Goal: Task Accomplishment & Management: Complete application form

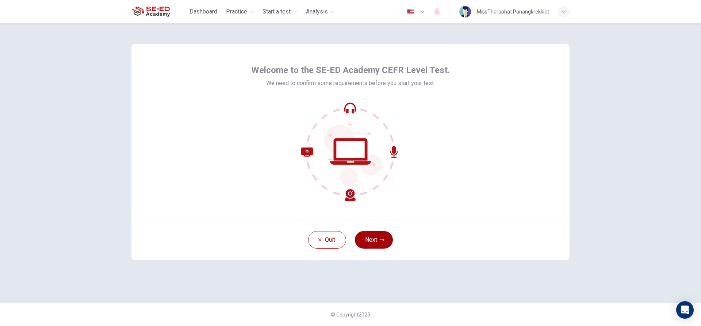
click at [383, 242] on button "Next" at bounding box center [374, 240] width 38 height 18
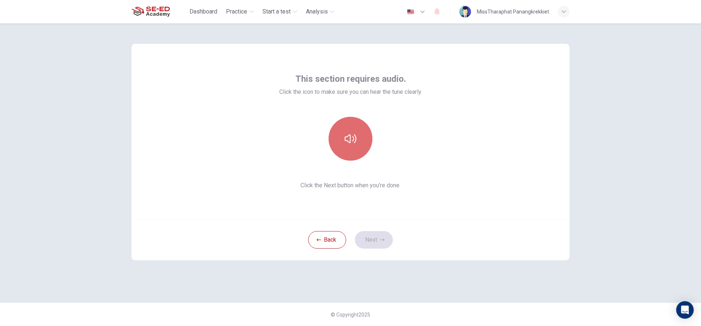
click at [340, 139] on button "button" at bounding box center [351, 139] width 44 height 44
click at [384, 243] on button "Next" at bounding box center [374, 240] width 38 height 18
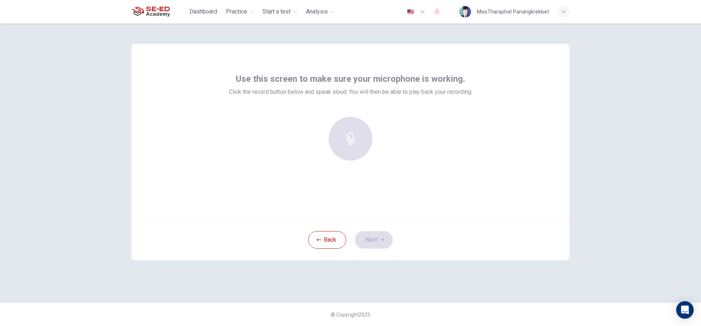
click at [344, 144] on div at bounding box center [350, 139] width 79 height 44
click at [351, 143] on div at bounding box center [350, 139] width 79 height 44
drag, startPoint x: 346, startPoint y: 142, endPoint x: 334, endPoint y: 142, distance: 12.4
click at [342, 142] on div at bounding box center [350, 139] width 79 height 44
click at [341, 141] on div at bounding box center [350, 139] width 79 height 44
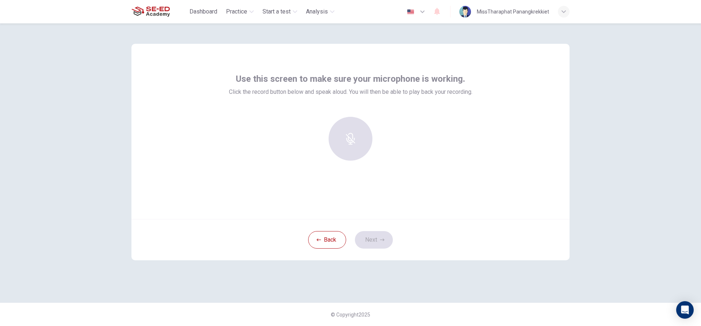
click at [354, 150] on div at bounding box center [350, 139] width 79 height 44
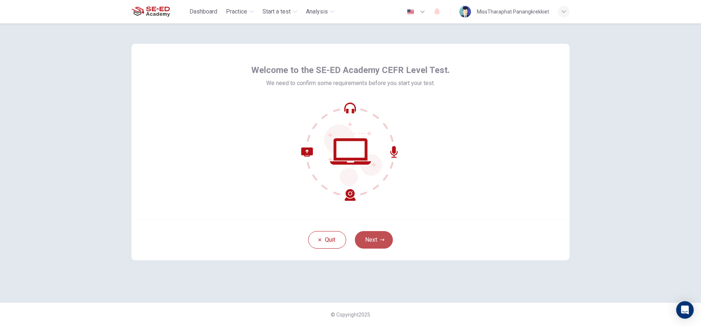
click at [365, 243] on button "Next" at bounding box center [374, 240] width 38 height 18
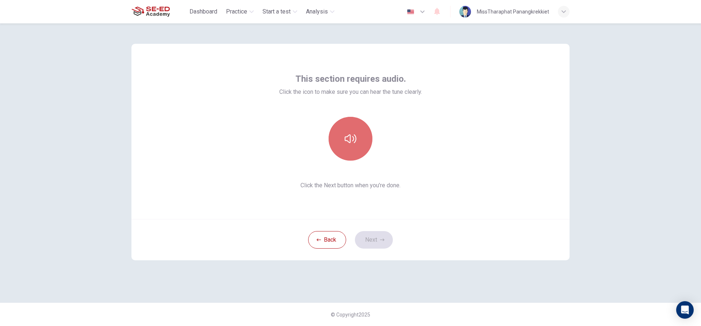
click at [343, 134] on button "button" at bounding box center [351, 139] width 44 height 44
click at [369, 237] on button "Next" at bounding box center [374, 240] width 38 height 18
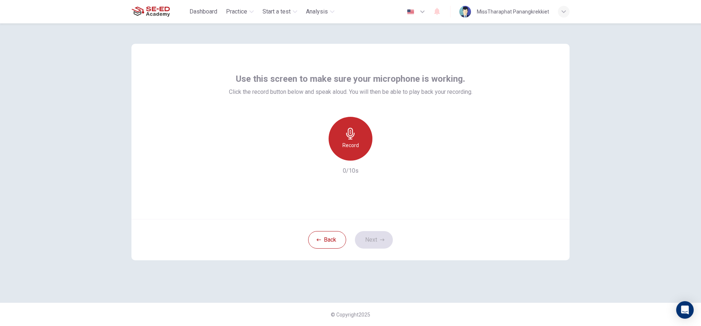
click at [352, 149] on h6 "Record" at bounding box center [350, 145] width 16 height 9
click at [378, 238] on button "Next" at bounding box center [374, 240] width 38 height 18
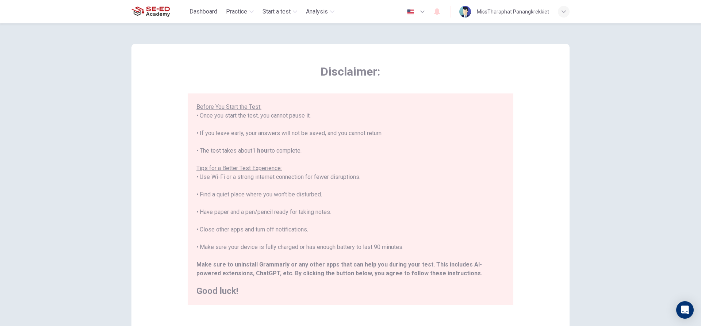
scroll to position [80, 0]
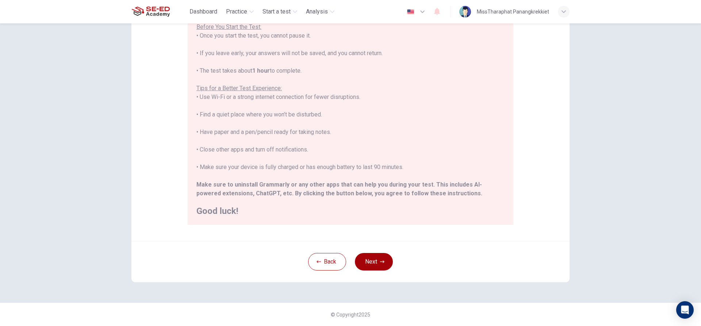
click at [371, 262] on button "Next" at bounding box center [374, 262] width 38 height 18
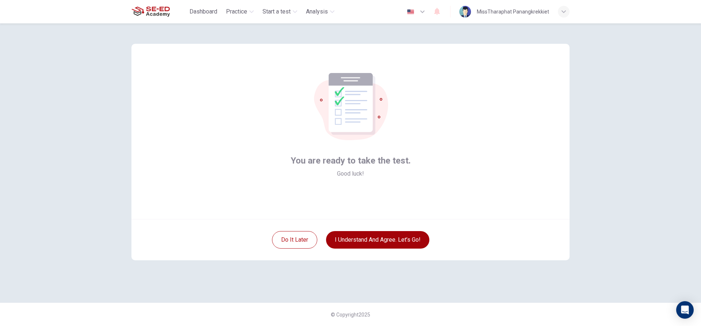
scroll to position [0, 0]
click at [374, 238] on button "I understand and agree. Let’s go!" at bounding box center [377, 240] width 103 height 18
click at [401, 240] on button "I understand and agree. Let’s go!" at bounding box center [377, 240] width 103 height 18
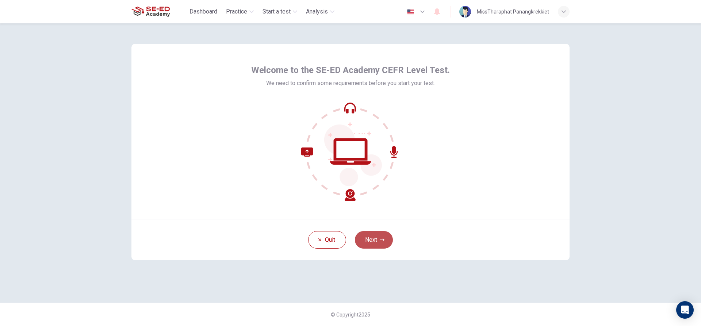
click at [371, 240] on button "Next" at bounding box center [374, 240] width 38 height 18
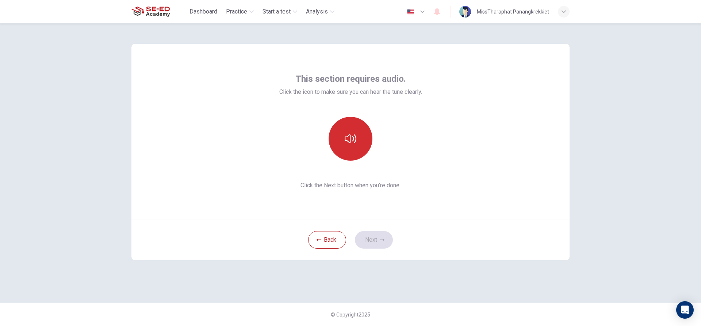
click at [358, 136] on button "button" at bounding box center [351, 139] width 44 height 44
click at [381, 242] on icon "button" at bounding box center [382, 240] width 4 height 4
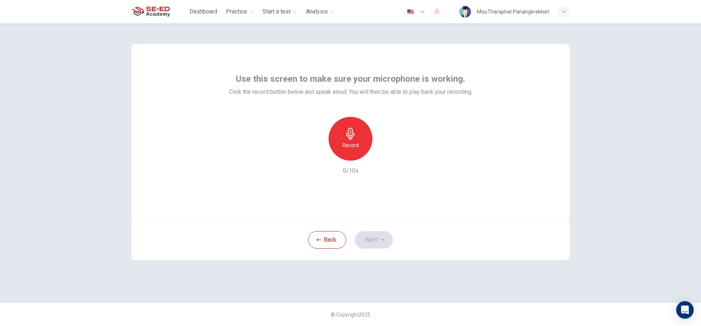
click at [355, 152] on div "Record" at bounding box center [351, 139] width 44 height 44
click at [387, 157] on icon "button" at bounding box center [383, 154] width 7 height 7
click at [387, 234] on button "Next" at bounding box center [374, 240] width 38 height 18
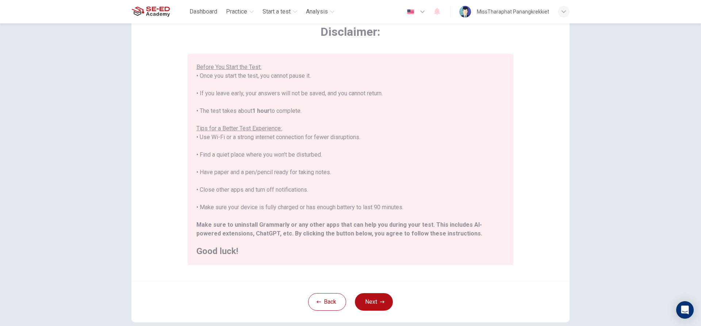
scroll to position [80, 0]
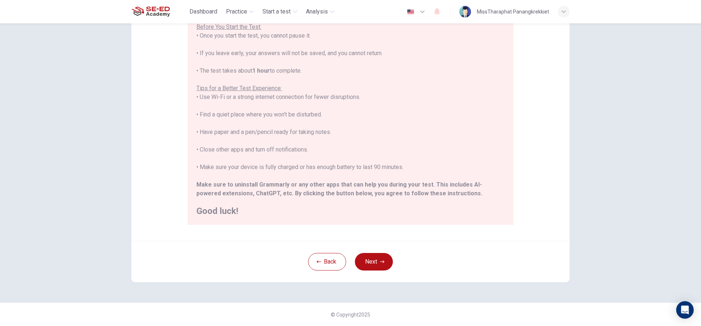
click at [378, 259] on button "Next" at bounding box center [374, 262] width 38 height 18
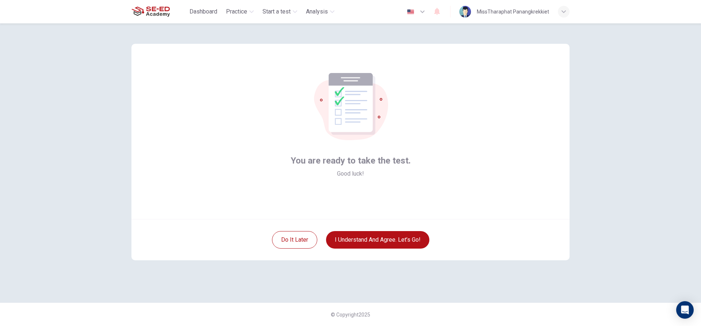
scroll to position [0, 0]
click at [363, 241] on button "I understand and agree. Let’s go!" at bounding box center [377, 240] width 103 height 18
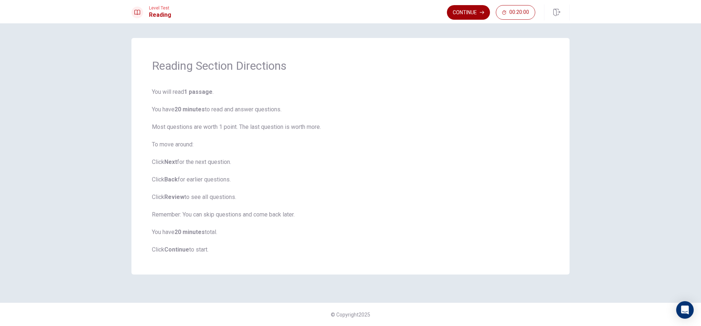
click at [468, 16] on button "Continue" at bounding box center [468, 12] width 43 height 15
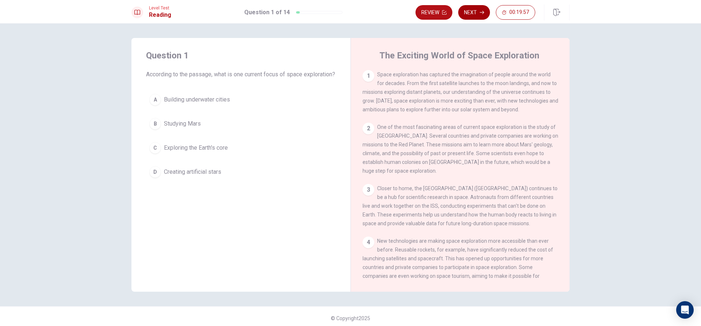
click at [473, 12] on button "Next" at bounding box center [474, 12] width 32 height 15
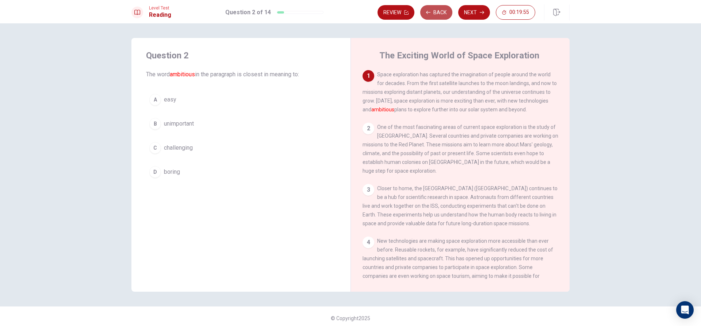
click at [444, 12] on button "Back" at bounding box center [436, 12] width 32 height 15
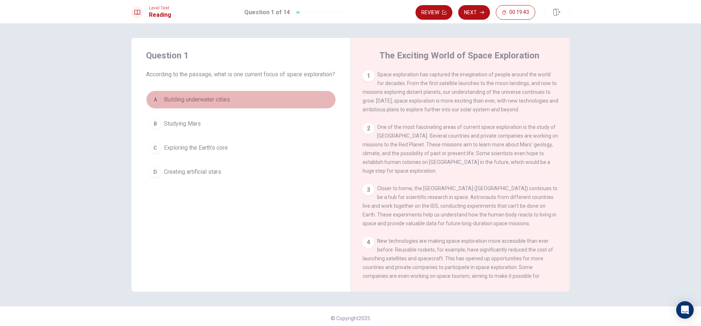
click at [152, 106] on div "A" at bounding box center [155, 100] width 12 height 12
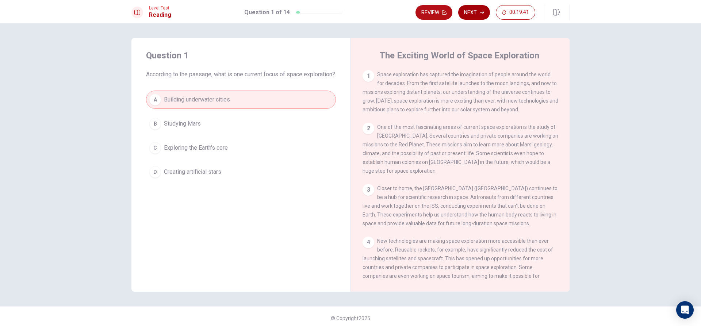
click at [467, 7] on button "Next" at bounding box center [474, 12] width 32 height 15
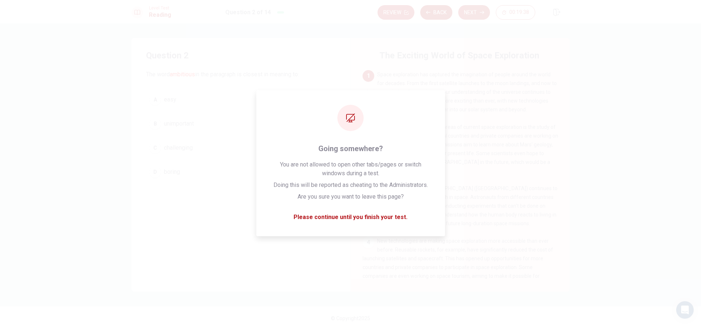
drag, startPoint x: 437, startPoint y: 1, endPoint x: 434, endPoint y: 9, distance: 8.9
click at [437, 5] on div "Level Test Reading Question 2 of 14 Review Back Next 00:19:38" at bounding box center [350, 11] width 701 height 23
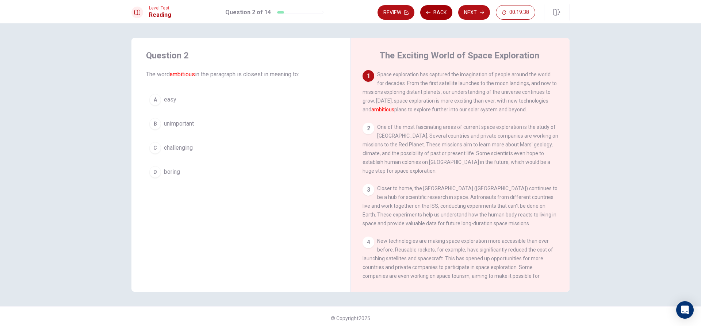
click at [433, 11] on button "Back" at bounding box center [436, 12] width 32 height 15
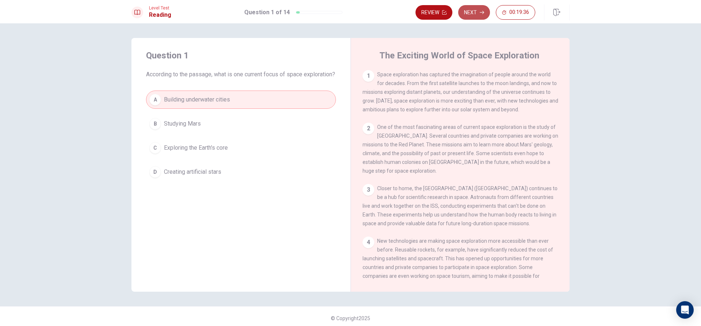
click at [466, 11] on button "Next" at bounding box center [474, 12] width 32 height 15
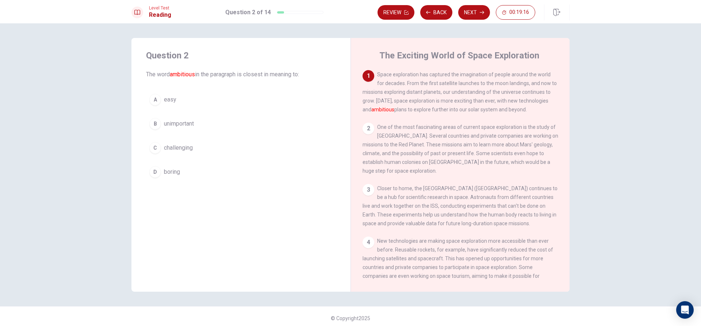
click at [173, 123] on span "unimportant" at bounding box center [179, 123] width 30 height 9
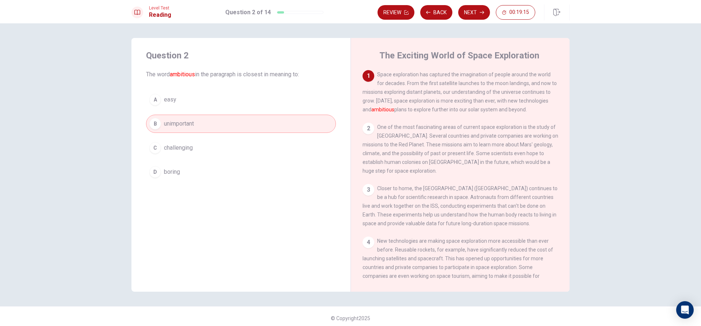
click at [475, 8] on button "Next" at bounding box center [474, 12] width 32 height 15
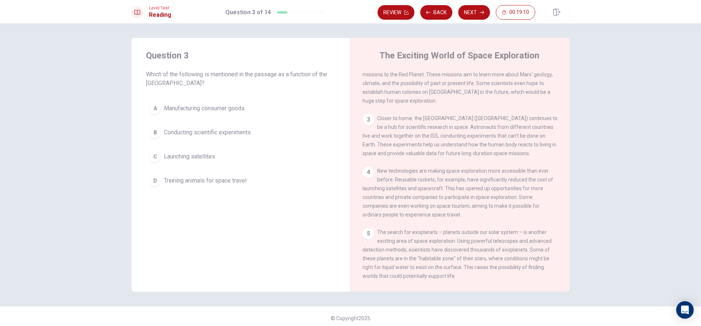
scroll to position [73, 0]
click at [152, 136] on div "B" at bounding box center [155, 133] width 12 height 12
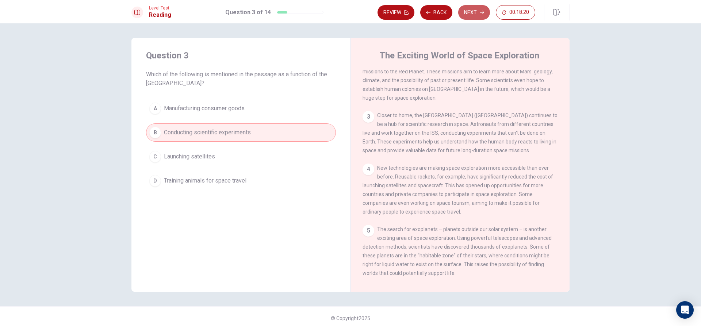
drag, startPoint x: 470, startPoint y: 15, endPoint x: 471, endPoint y: 10, distance: 5.1
click at [471, 10] on button "Next" at bounding box center [474, 12] width 32 height 15
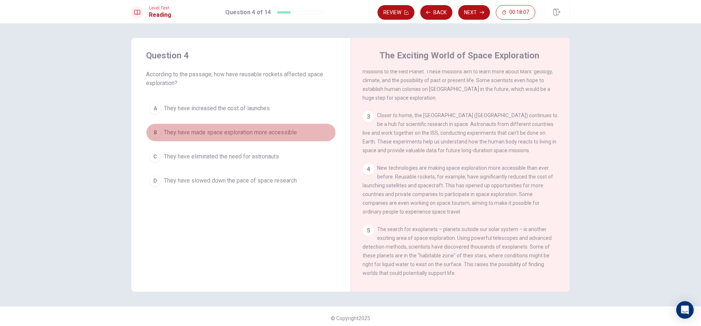
click at [183, 133] on span "They have made space exploration more accessible" at bounding box center [230, 132] width 133 height 9
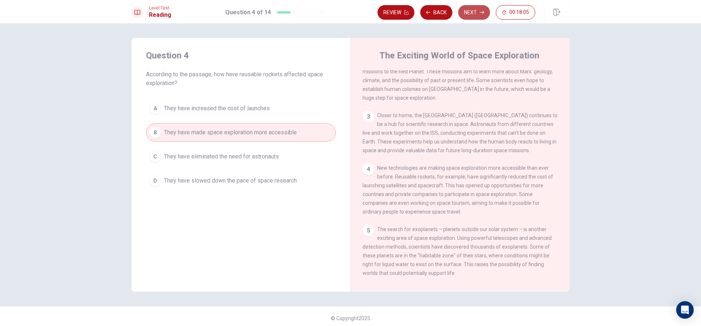
click at [477, 12] on button "Next" at bounding box center [474, 12] width 32 height 15
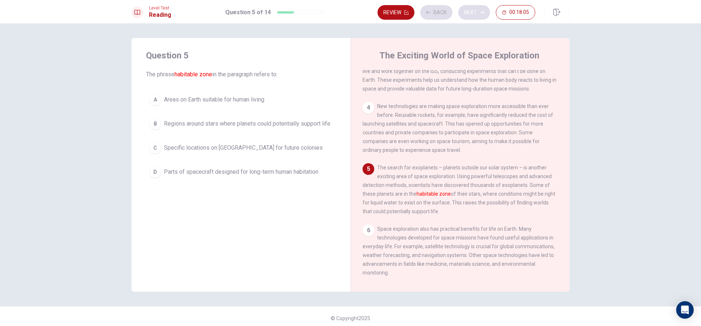
scroll to position [145, 0]
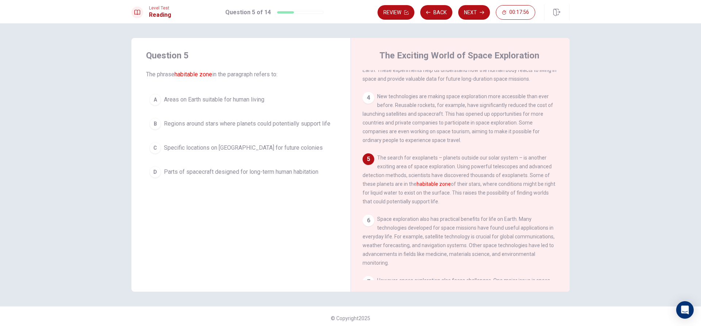
click at [230, 123] on span "Regions around stars where planets could potentially support life" at bounding box center [247, 123] width 166 height 9
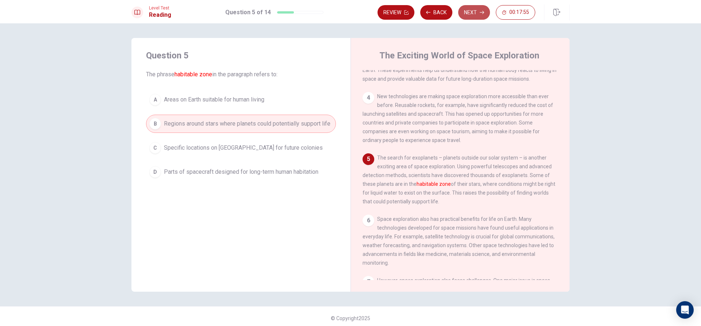
click at [474, 12] on button "Next" at bounding box center [474, 12] width 32 height 15
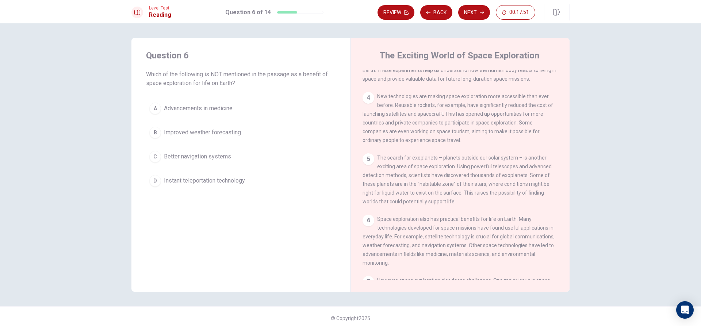
click at [225, 177] on span "Instant teleportation technology" at bounding box center [204, 180] width 81 height 9
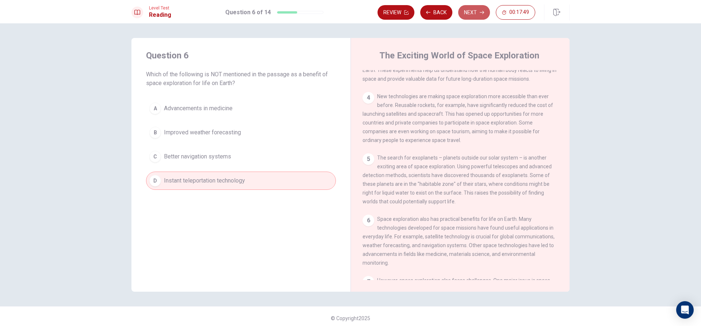
click at [467, 7] on button "Next" at bounding box center [474, 12] width 32 height 15
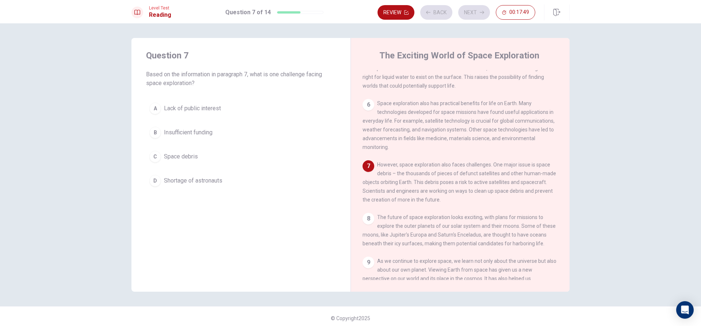
scroll to position [263, 0]
click at [167, 181] on span "Shortage of astronauts" at bounding box center [193, 180] width 58 height 9
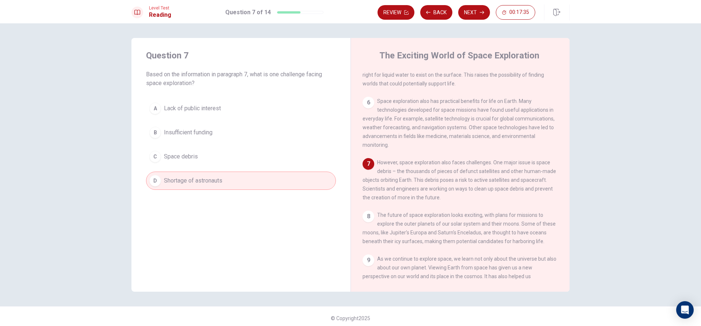
click at [479, 7] on button "Next" at bounding box center [474, 12] width 32 height 15
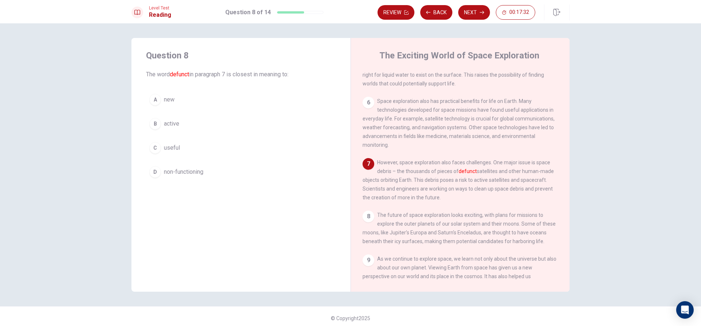
click at [188, 172] on span "non-functioning" at bounding box center [183, 172] width 39 height 9
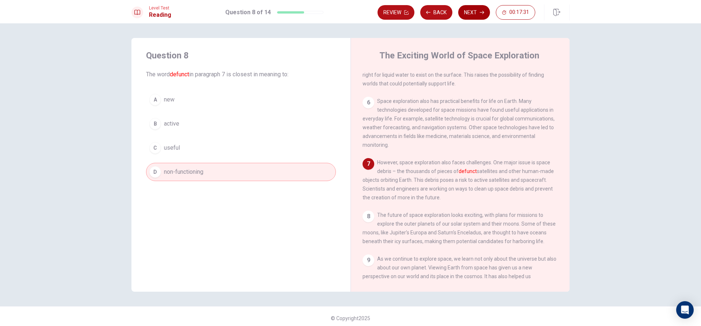
click at [472, 9] on button "Next" at bounding box center [474, 12] width 32 height 15
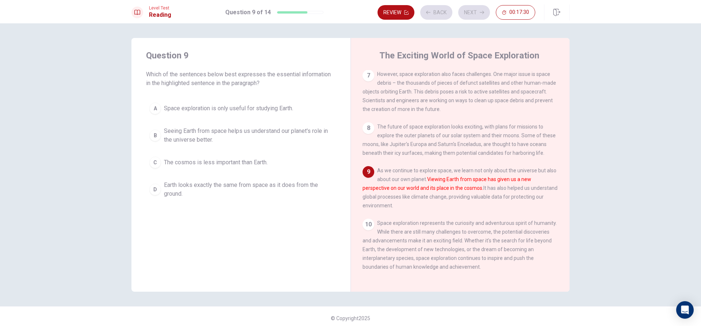
scroll to position [361, 0]
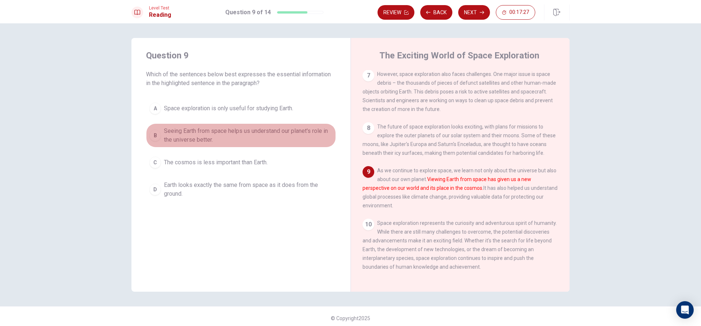
click at [240, 128] on span "Seeing Earth from space helps us understand our planet's role in the universe b…" at bounding box center [248, 136] width 169 height 18
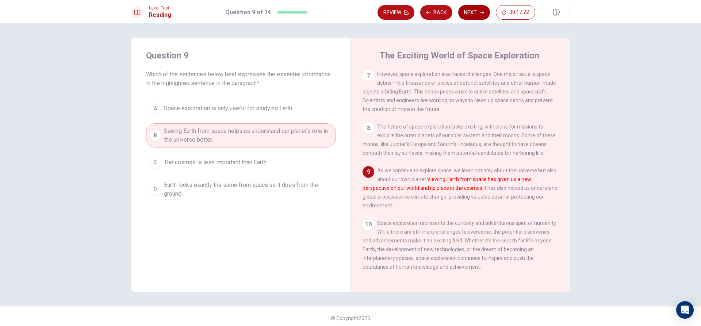
click at [482, 13] on icon "button" at bounding box center [482, 12] width 4 height 4
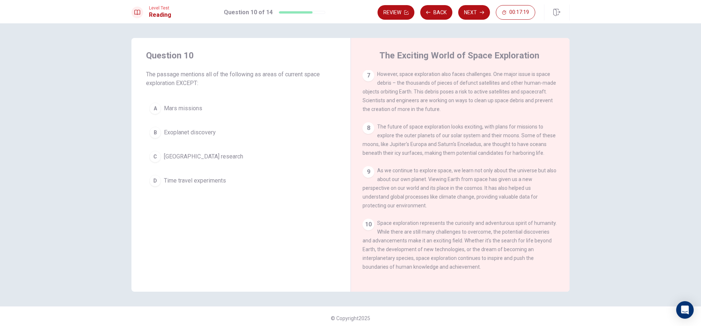
click at [229, 155] on span "International Space Station research" at bounding box center [203, 156] width 79 height 9
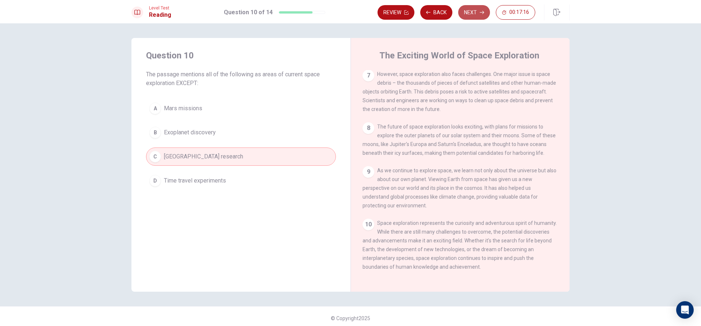
click at [480, 8] on button "Next" at bounding box center [474, 12] width 32 height 15
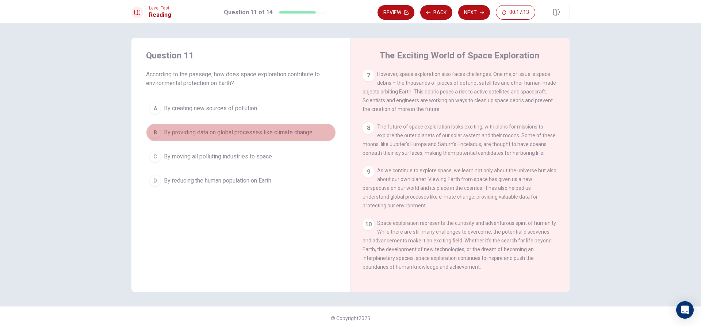
click at [271, 128] on button "B By providing data on global processes like climate change" at bounding box center [241, 132] width 190 height 18
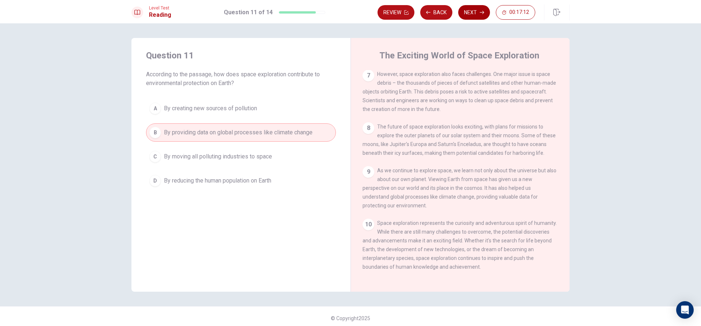
click at [472, 8] on button "Next" at bounding box center [474, 12] width 32 height 15
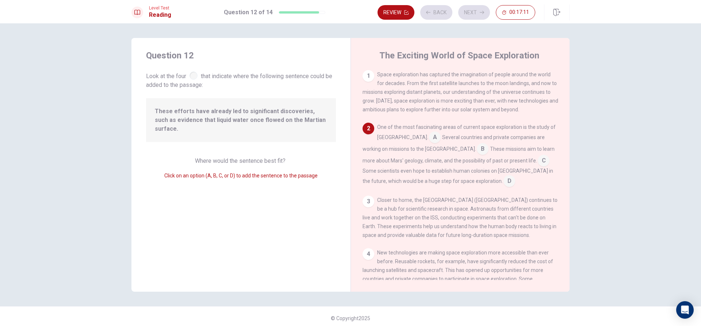
scroll to position [54, 0]
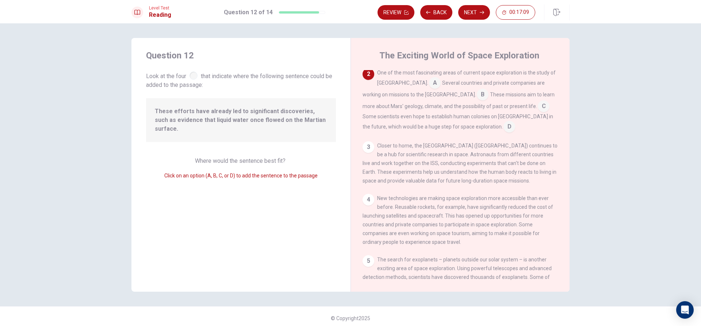
click at [196, 76] on div at bounding box center [193, 76] width 8 height 8
click at [429, 85] on input at bounding box center [435, 84] width 12 height 12
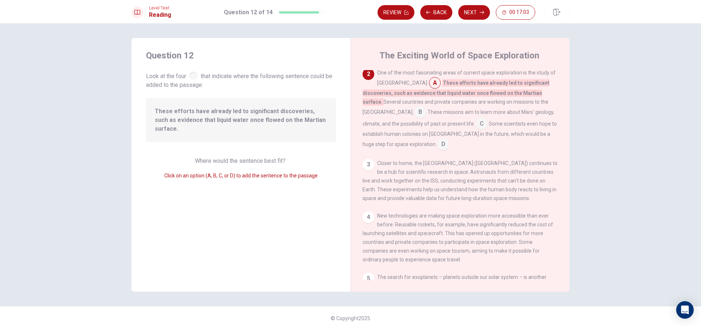
click at [426, 107] on input at bounding box center [420, 113] width 12 height 12
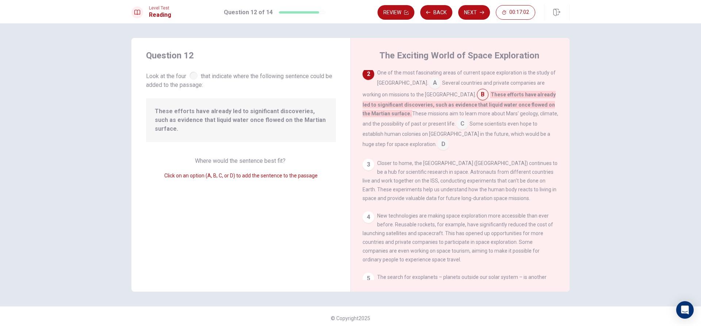
click at [456, 130] on input at bounding box center [462, 125] width 12 height 12
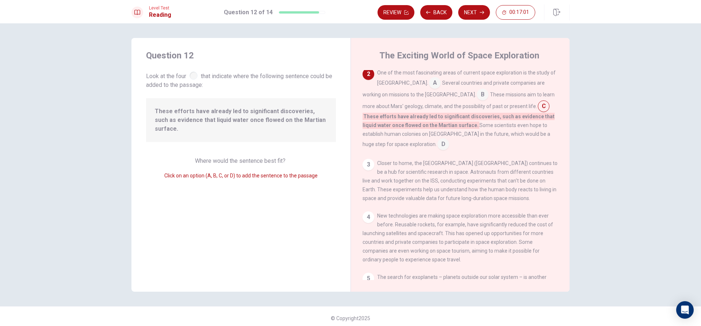
click at [477, 11] on button "Next" at bounding box center [474, 12] width 32 height 15
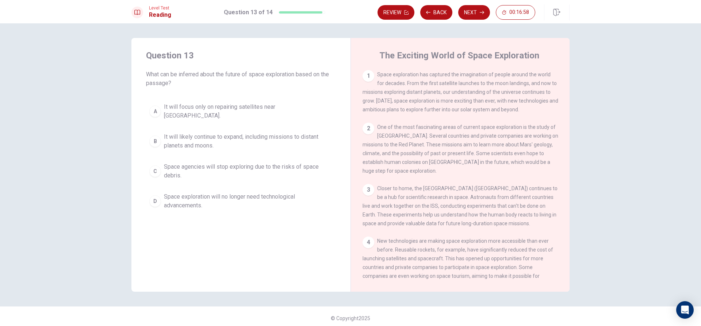
click at [214, 134] on span "It will likely continue to expand, including missions to distant planets and mo…" at bounding box center [248, 142] width 169 height 18
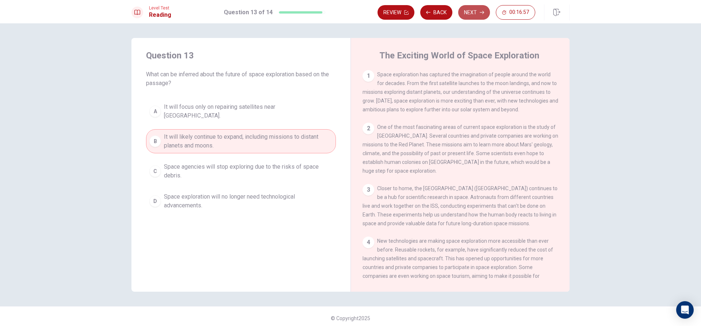
click at [477, 8] on button "Next" at bounding box center [474, 12] width 32 height 15
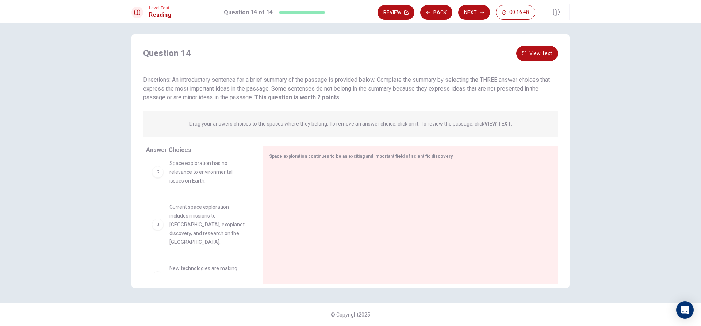
scroll to position [134, 0]
click at [206, 186] on span "Current space exploration includes missions to Mars, exoplanet discovery, and r…" at bounding box center [207, 176] width 76 height 44
click at [159, 194] on div "D Current space exploration includes missions to Mars, exoplanet discovery, and…" at bounding box center [198, 176] width 93 height 44
click at [156, 182] on div "D" at bounding box center [158, 177] width 12 height 12
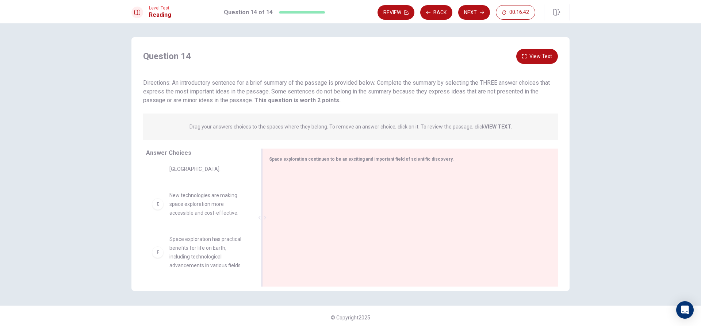
scroll to position [0, 0]
click at [329, 182] on div at bounding box center [407, 219] width 277 height 98
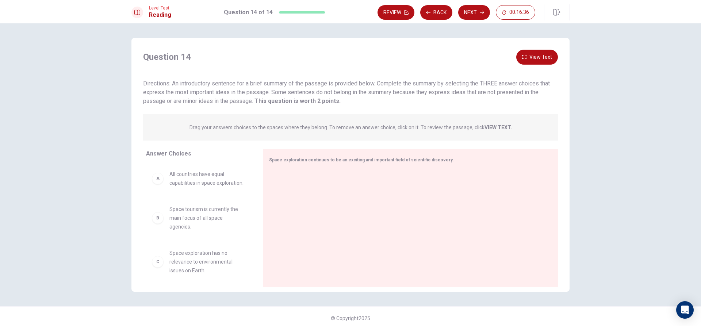
click at [131, 190] on div "Answer Choices A All countries have equal capabilities in space exploration. B …" at bounding box center [196, 220] width 131 height 142
click at [150, 180] on div "A All countries have equal capabilities in space exploration." at bounding box center [198, 178] width 105 height 29
drag, startPoint x: 154, startPoint y: 182, endPoint x: 161, endPoint y: 186, distance: 8.3
drag, startPoint x: 161, startPoint y: 186, endPoint x: 286, endPoint y: 191, distance: 125.3
drag, startPoint x: 286, startPoint y: 191, endPoint x: 148, endPoint y: 192, distance: 137.6
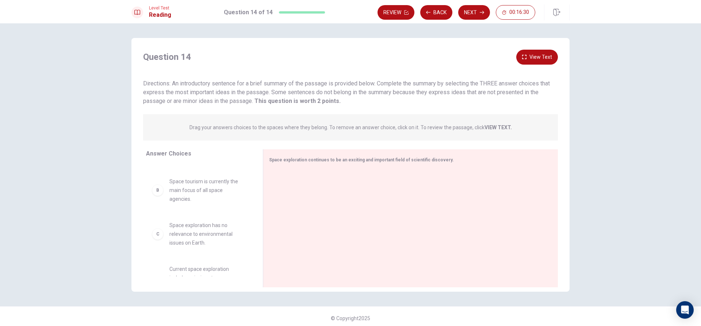
scroll to position [110, 0]
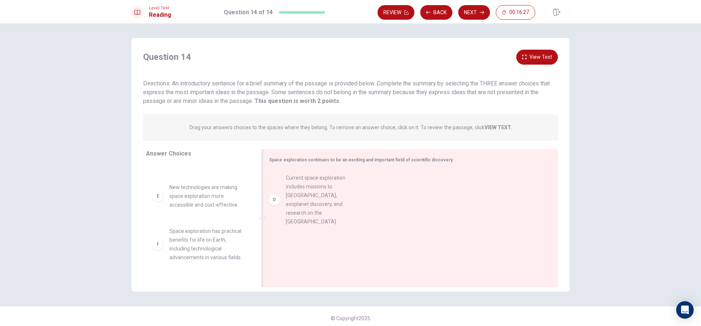
drag, startPoint x: 190, startPoint y: 212, endPoint x: 312, endPoint y: 192, distance: 123.2
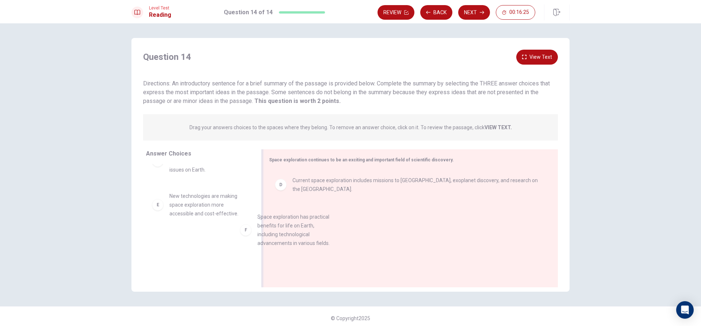
drag, startPoint x: 204, startPoint y: 248, endPoint x: 296, endPoint y: 225, distance: 95.0
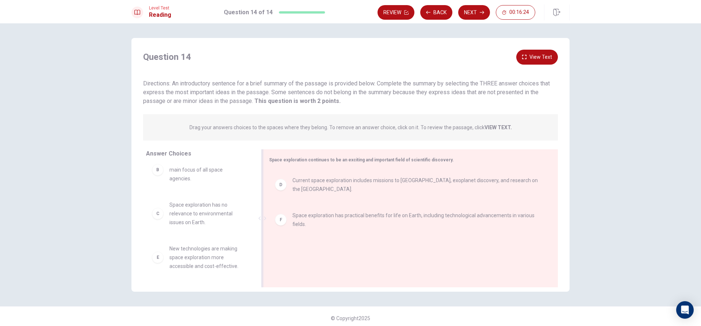
scroll to position [57, 0]
click at [475, 9] on button "Next" at bounding box center [474, 12] width 32 height 15
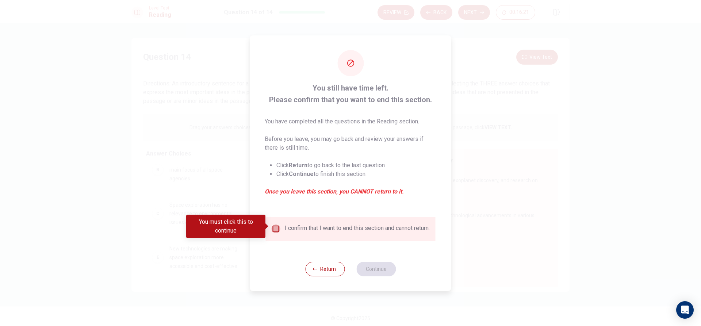
click at [273, 226] on input "You must click this to continue" at bounding box center [276, 229] width 9 height 9
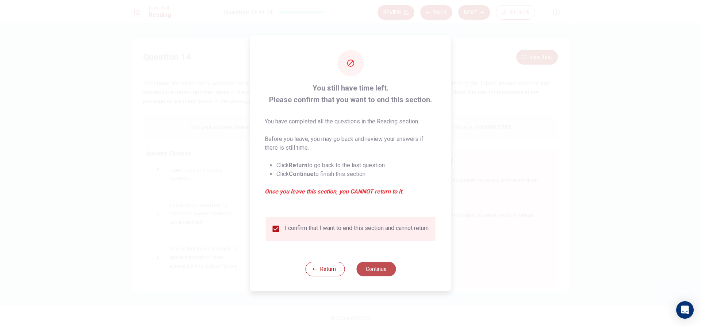
click at [378, 267] on button "Continue" at bounding box center [375, 269] width 39 height 15
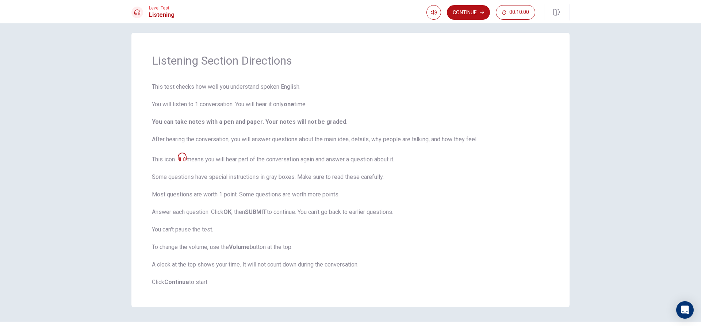
scroll to position [0, 0]
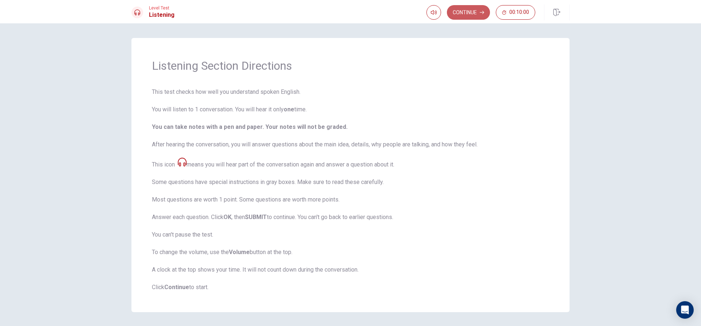
click at [469, 9] on button "Continue" at bounding box center [468, 12] width 43 height 15
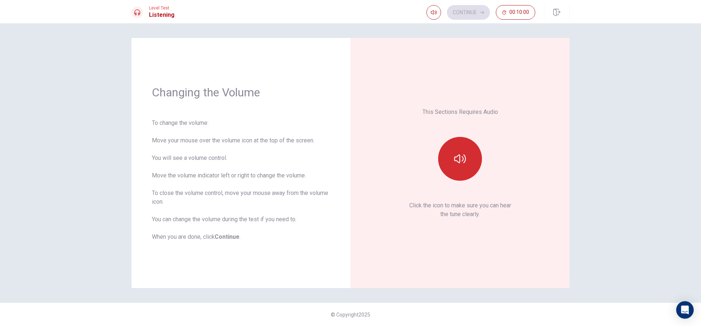
click at [456, 155] on icon "button" at bounding box center [460, 159] width 12 height 12
click at [468, 9] on button "Continue" at bounding box center [468, 12] width 43 height 15
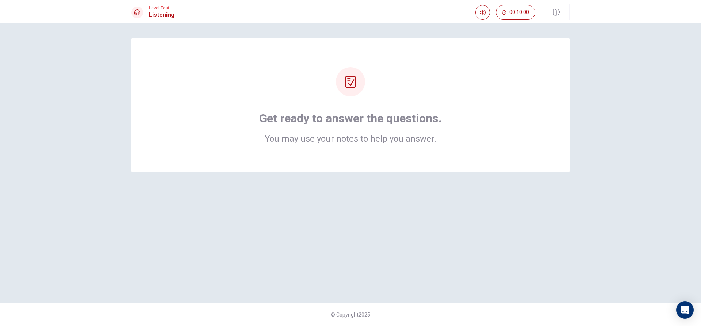
click at [364, 194] on div "Get ready to answer the questions. You may use your notes to help you answer." at bounding box center [350, 163] width 461 height 250
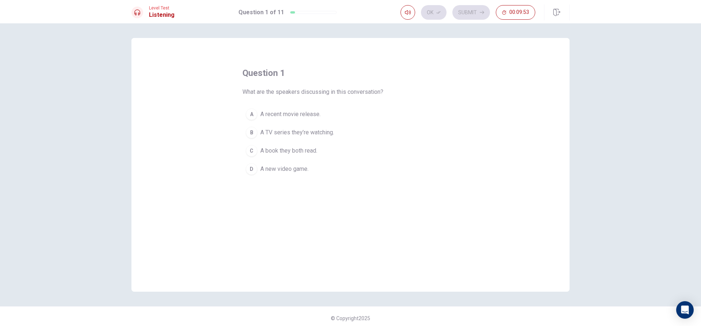
click at [301, 115] on span "A recent movie release." at bounding box center [290, 114] width 60 height 9
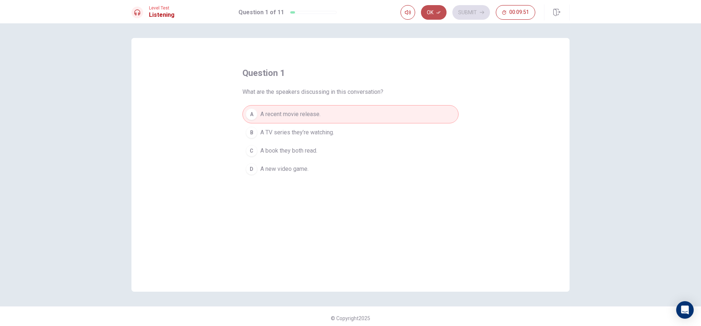
click at [441, 11] on button "Ok" at bounding box center [434, 12] width 26 height 15
click at [466, 13] on button "Submit" at bounding box center [471, 12] width 38 height 15
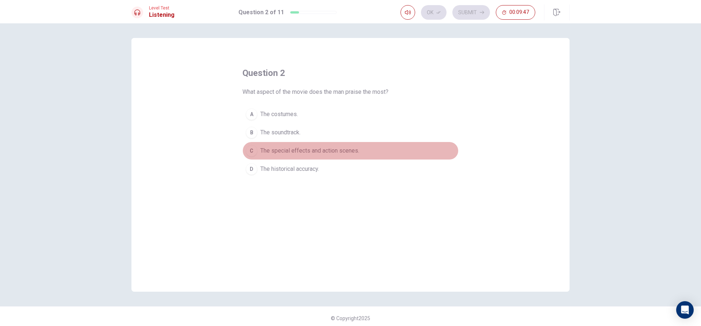
click at [317, 150] on span "The special effects and action scenes." at bounding box center [309, 150] width 99 height 9
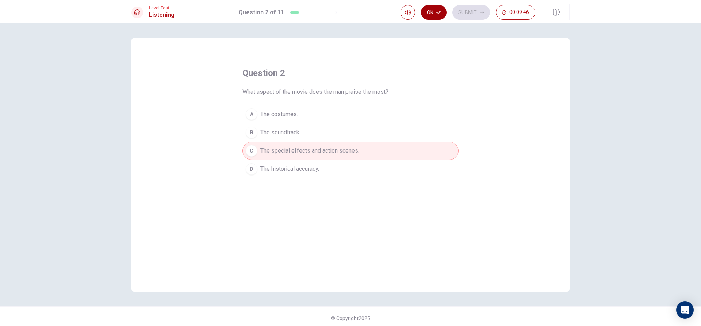
click at [435, 15] on button "Ok" at bounding box center [434, 12] width 26 height 15
click at [457, 10] on button "Submit" at bounding box center [471, 12] width 38 height 15
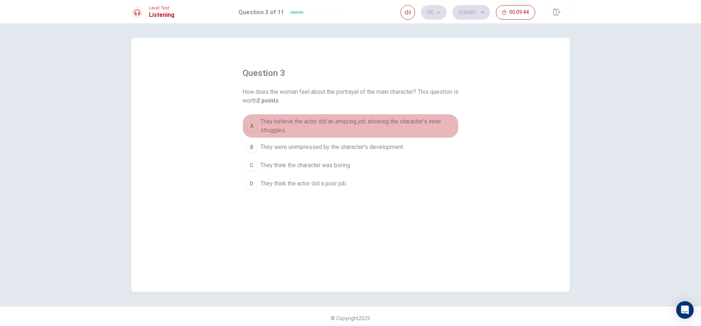
click at [354, 123] on span "They believe the actor did an amazing job showing the character’s inner struggl…" at bounding box center [357, 126] width 195 height 18
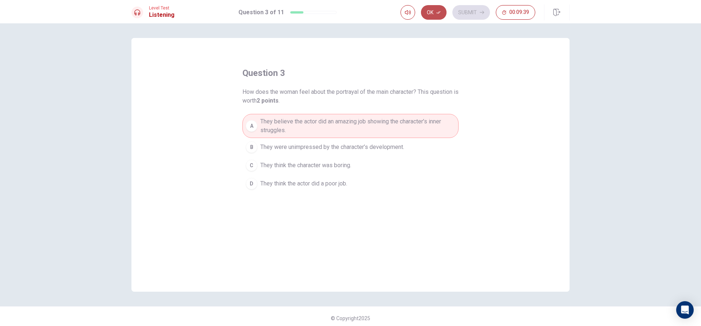
click at [438, 15] on button "Ok" at bounding box center [434, 12] width 26 height 15
click at [465, 10] on button "Submit" at bounding box center [471, 12] width 38 height 15
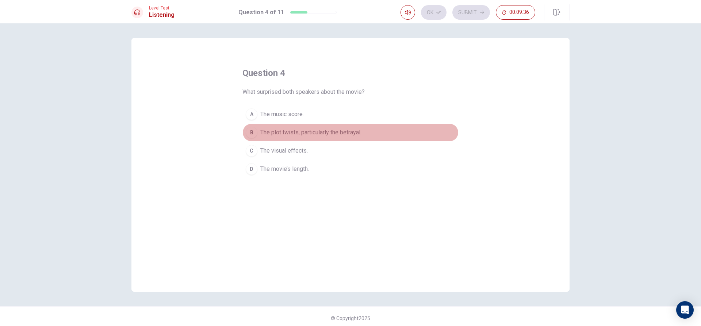
click at [330, 129] on span "The plot twists, particularly the betrayal." at bounding box center [310, 132] width 101 height 9
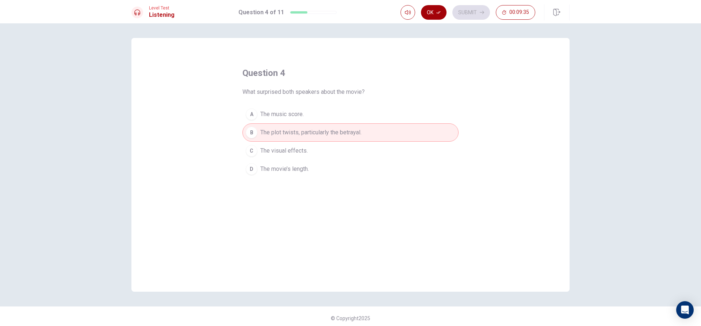
click at [432, 11] on button "Ok" at bounding box center [434, 12] width 26 height 15
click at [465, 8] on button "Submit" at bounding box center [471, 12] width 38 height 15
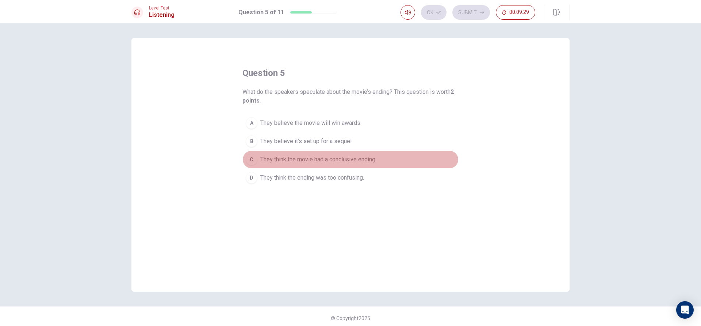
click at [285, 159] on span "They think the movie had a conclusive ending." at bounding box center [318, 159] width 116 height 9
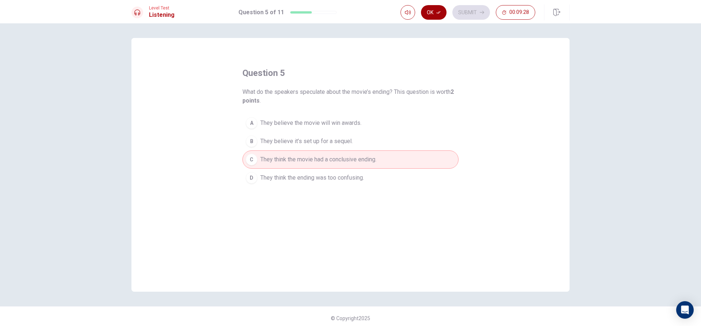
click at [440, 11] on icon "button" at bounding box center [438, 12] width 4 height 4
click at [477, 13] on button "Submit" at bounding box center [471, 12] width 38 height 15
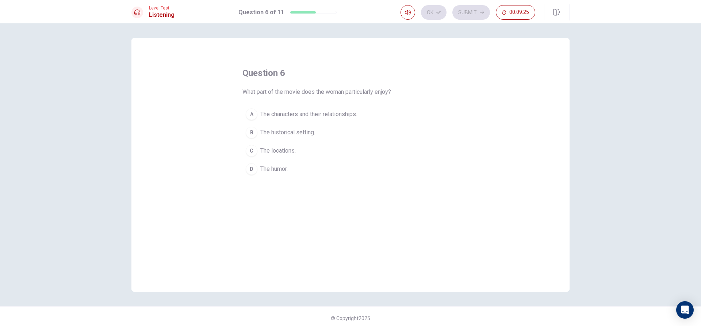
click at [326, 110] on span "The characters and their relationships." at bounding box center [308, 114] width 97 height 9
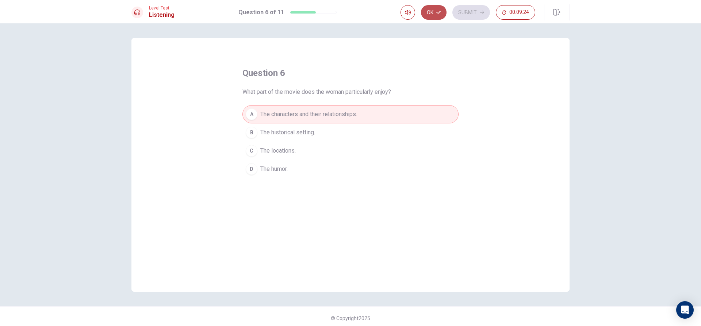
click at [433, 11] on button "Ok" at bounding box center [434, 12] width 26 height 15
click at [461, 10] on button "Submit" at bounding box center [471, 12] width 38 height 15
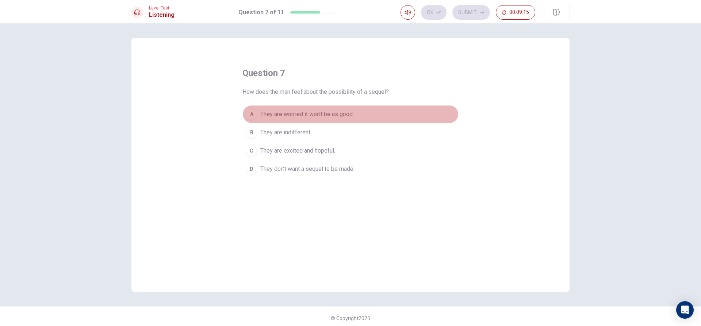
click at [315, 108] on button "A They are worried it won’t be as good." at bounding box center [350, 114] width 216 height 18
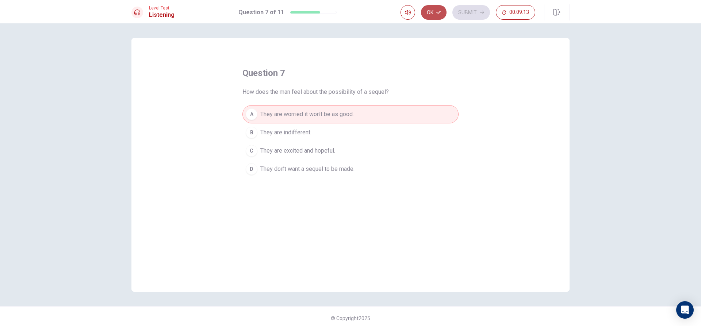
click at [434, 14] on button "Ok" at bounding box center [434, 12] width 26 height 15
click at [459, 13] on button "Submit" at bounding box center [471, 12] width 38 height 15
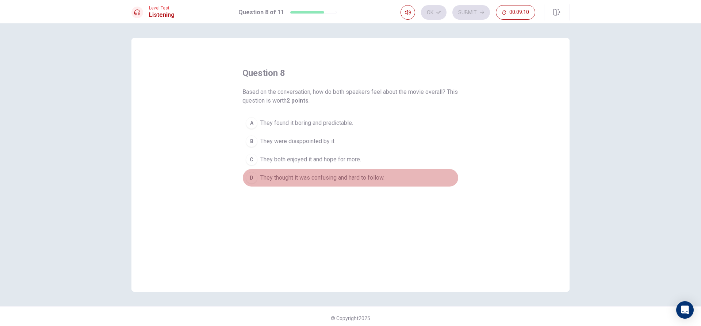
drag, startPoint x: 310, startPoint y: 179, endPoint x: 316, endPoint y: 160, distance: 19.6
click at [313, 178] on span "They thought it was confusing and hard to follow." at bounding box center [322, 177] width 124 height 9
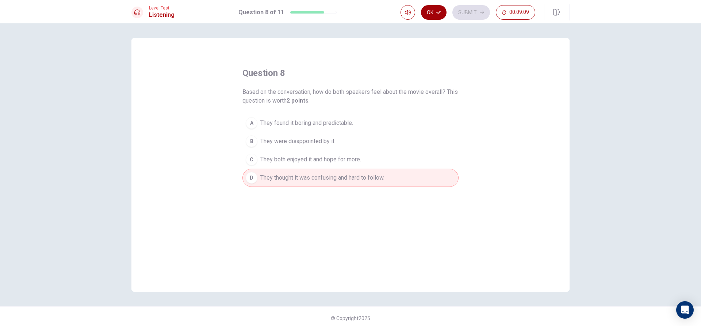
click at [432, 16] on button "Ok" at bounding box center [434, 12] width 26 height 15
click at [453, 10] on button "Submit" at bounding box center [471, 12] width 38 height 15
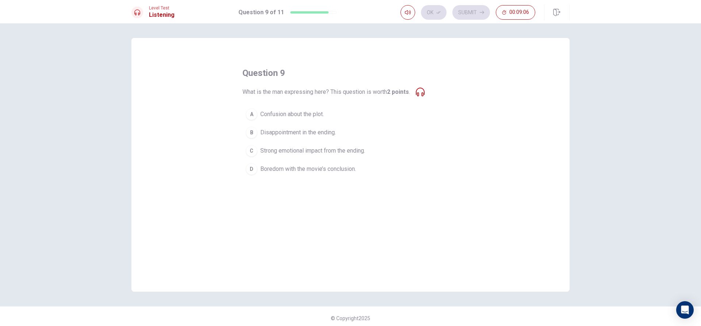
click at [362, 153] on span "Strong emotional impact from the ending." at bounding box center [312, 150] width 105 height 9
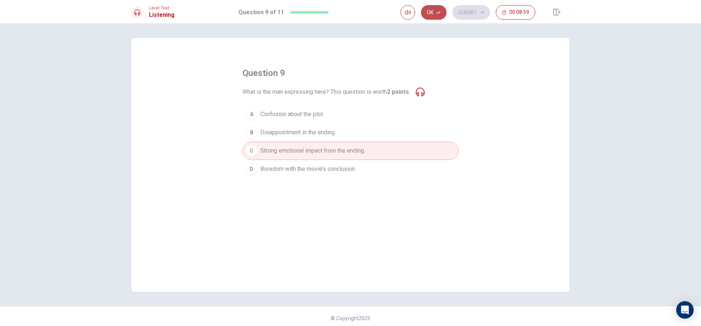
click at [432, 8] on button "Ok" at bounding box center [434, 12] width 26 height 15
click at [479, 17] on button "Submit" at bounding box center [471, 12] width 38 height 15
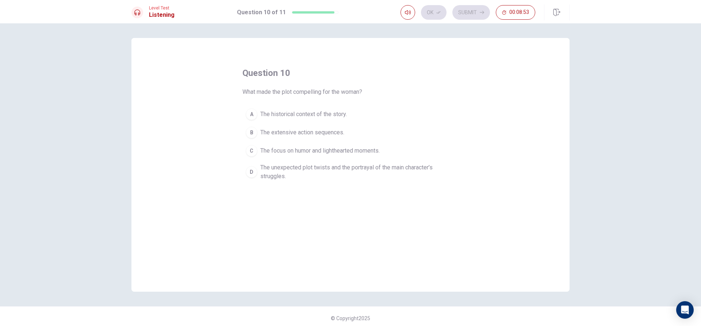
drag, startPoint x: 269, startPoint y: 173, endPoint x: 275, endPoint y: 164, distance: 10.2
click at [269, 173] on span "The unexpected plot twists and the portrayal of the main character’s struggles." at bounding box center [357, 172] width 195 height 18
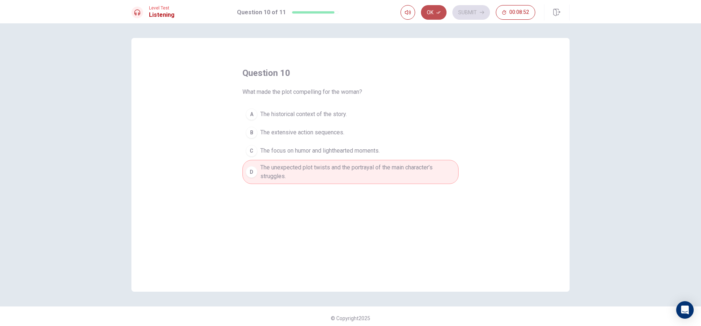
click at [439, 12] on icon "button" at bounding box center [438, 12] width 4 height 3
click at [480, 9] on button "Submit" at bounding box center [471, 12] width 38 height 15
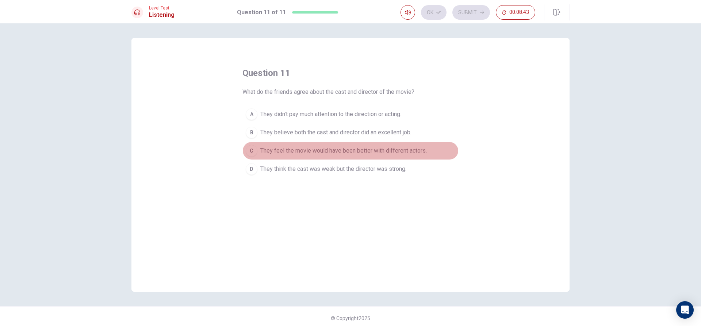
click at [395, 145] on button "C They feel the movie would have been better with different actors." at bounding box center [350, 151] width 216 height 18
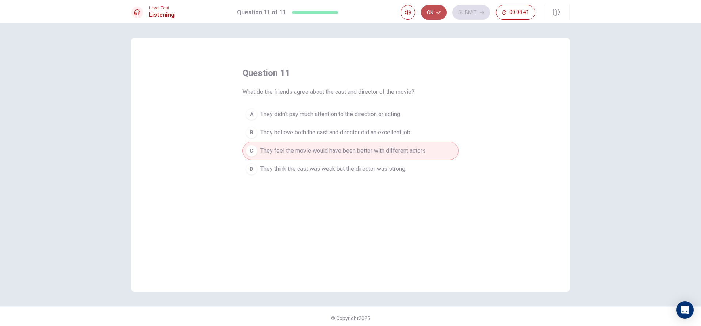
click at [445, 11] on button "Ok" at bounding box center [434, 12] width 26 height 15
click at [472, 7] on button "Submit" at bounding box center [471, 12] width 38 height 15
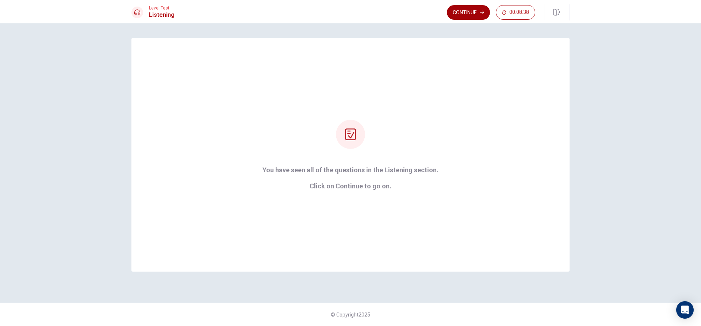
click at [456, 7] on button "Continue" at bounding box center [468, 12] width 43 height 15
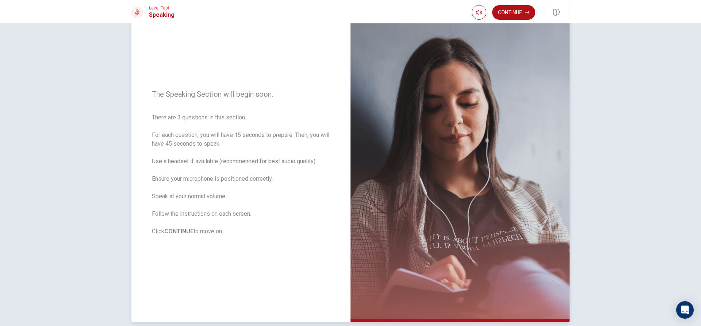
scroll to position [68, 0]
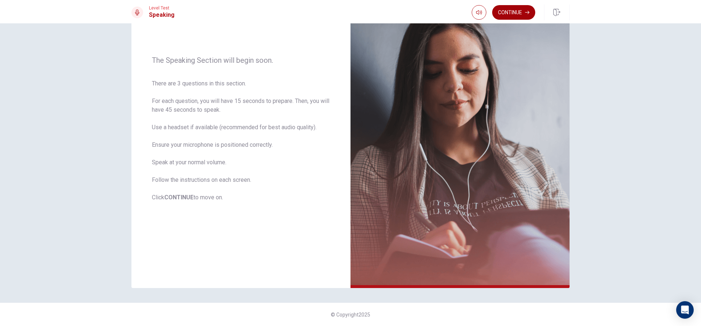
click at [502, 9] on button "Continue" at bounding box center [513, 12] width 43 height 15
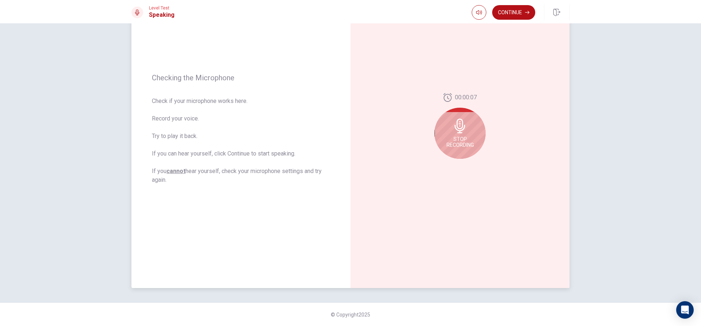
click at [455, 119] on icon at bounding box center [460, 126] width 15 height 15
click at [474, 125] on div at bounding box center [459, 128] width 51 height 51
click at [455, 131] on icon at bounding box center [461, 128] width 15 height 15
click at [464, 117] on div at bounding box center [459, 128] width 51 height 51
click at [452, 166] on button "Record Again" at bounding box center [452, 165] width 10 height 10
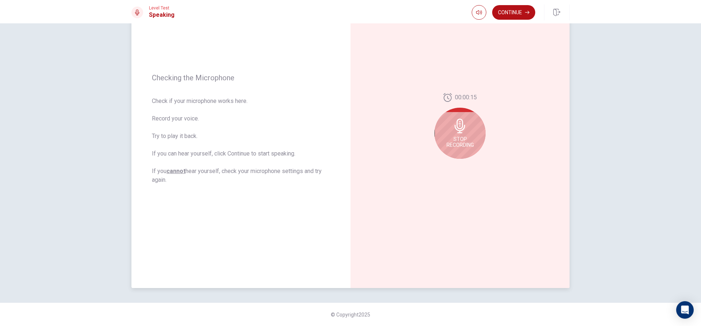
click at [455, 132] on icon at bounding box center [460, 126] width 15 height 15
click at [467, 166] on icon "Play Audio" at bounding box center [468, 164] width 4 height 4
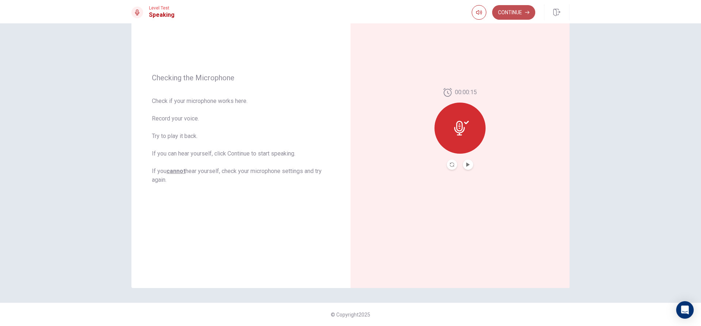
click at [506, 13] on button "Continue" at bounding box center [513, 12] width 43 height 15
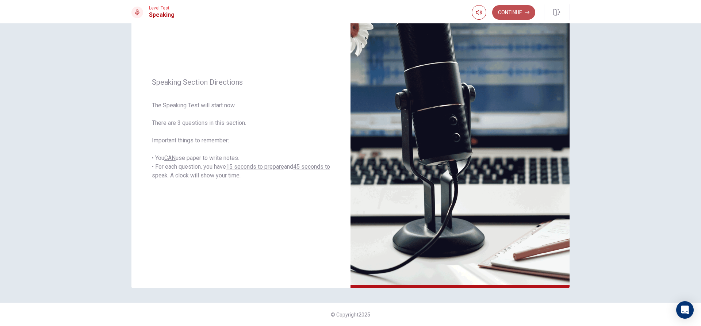
click at [504, 6] on button "Continue" at bounding box center [513, 12] width 43 height 15
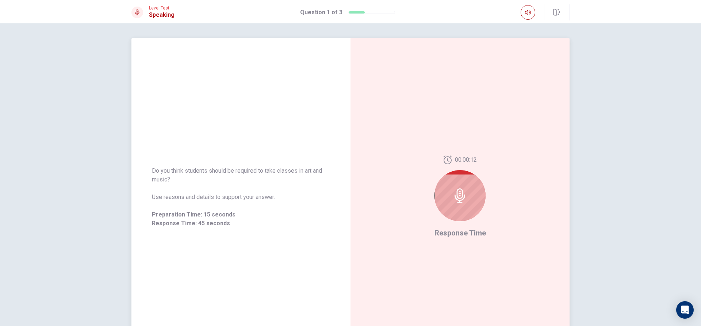
click at [441, 184] on div at bounding box center [459, 195] width 51 height 51
click at [470, 197] on div at bounding box center [459, 195] width 51 height 51
click at [455, 189] on icon at bounding box center [460, 195] width 15 height 15
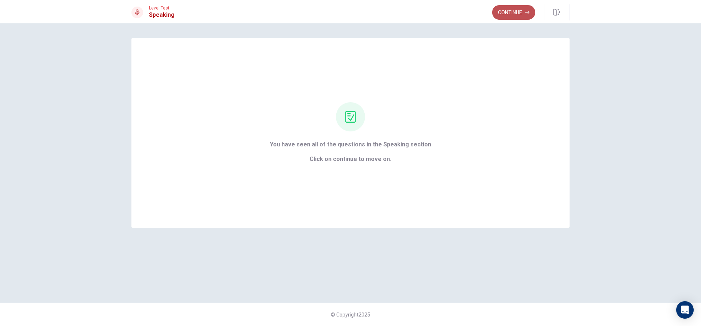
click at [514, 16] on button "Continue" at bounding box center [513, 12] width 43 height 15
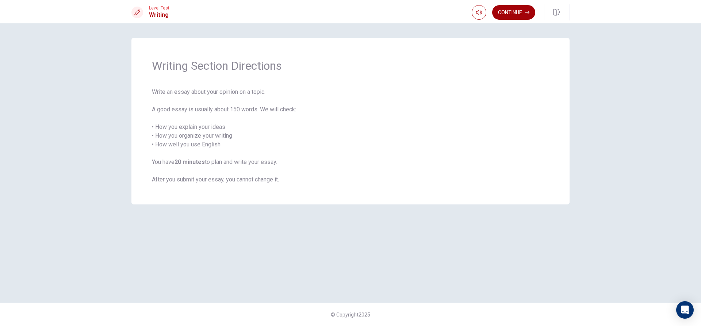
click at [513, 16] on button "Continue" at bounding box center [513, 12] width 43 height 15
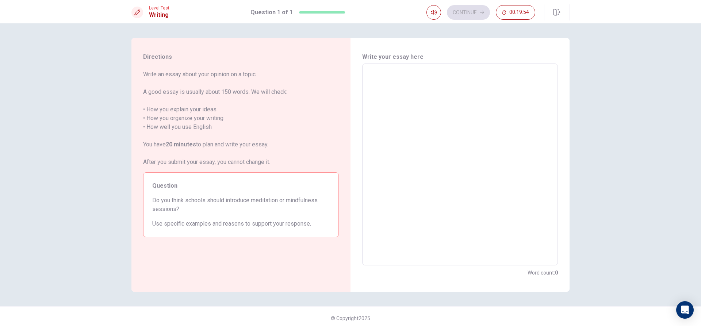
click at [264, 187] on span "Question" at bounding box center [240, 185] width 177 height 9
drag, startPoint x: 241, startPoint y: 194, endPoint x: 233, endPoint y: 197, distance: 8.7
click at [233, 197] on div "Question Do you think schools should introduce meditation or mindfulness sessio…" at bounding box center [241, 204] width 196 height 65
drag, startPoint x: 192, startPoint y: 192, endPoint x: 188, endPoint y: 191, distance: 4.5
click at [189, 191] on div "Question Do you think schools should introduce meditation or mindfulness sessio…" at bounding box center [241, 204] width 196 height 65
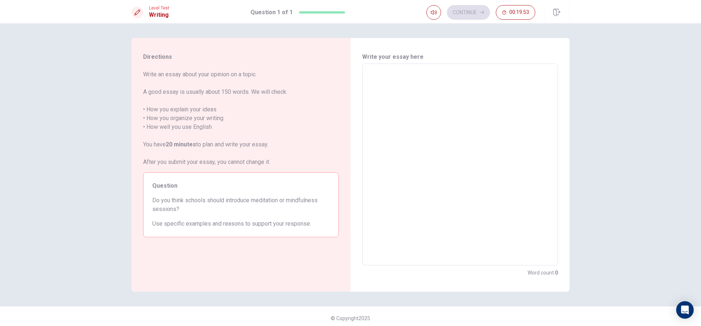
click at [176, 190] on span "Question" at bounding box center [240, 185] width 177 height 9
click at [168, 187] on span "Question" at bounding box center [240, 185] width 177 height 9
click at [198, 187] on span "Question" at bounding box center [240, 185] width 177 height 9
click at [391, 89] on textarea at bounding box center [459, 165] width 185 height 190
type textarea "y"
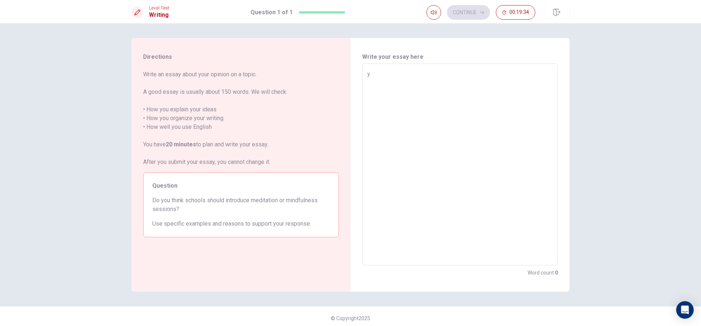
type textarea "x"
type textarea "ye"
type textarea "x"
type textarea "yer"
type textarea "x"
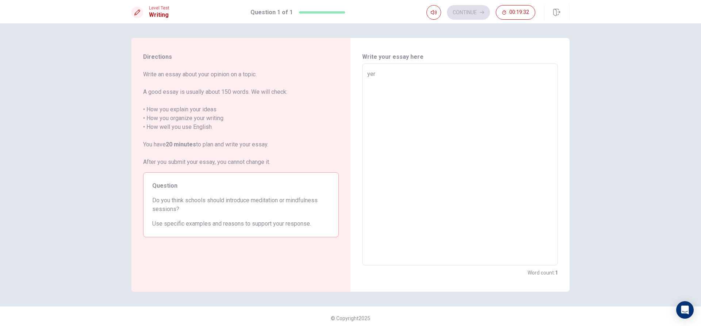
type textarea "ye"
type textarea "x"
type textarea "yes"
type textarea "x"
type textarea "yes"
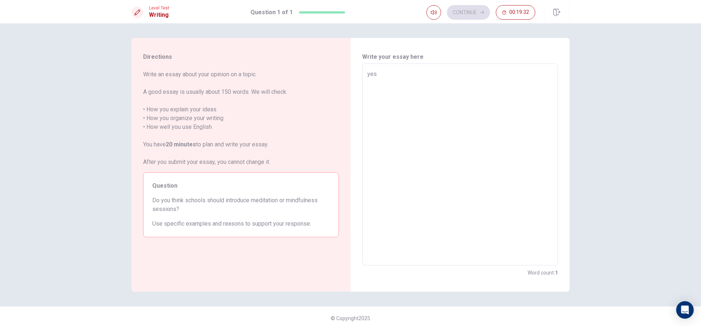
type textarea "x"
type textarea "yes b"
type textarea "x"
type textarea "yes be"
type textarea "x"
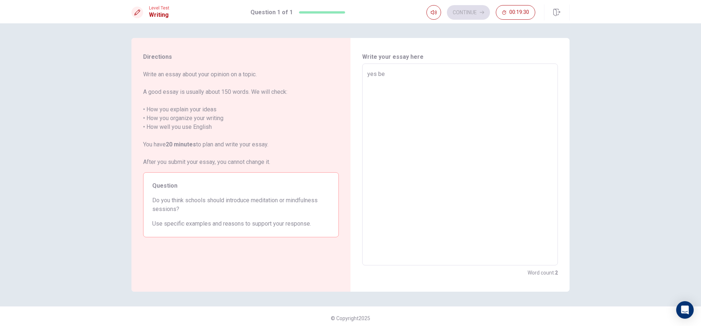
type textarea "yes bec"
type textarea "x"
type textarea "yes beca"
type textarea "x"
type textarea "yes becau"
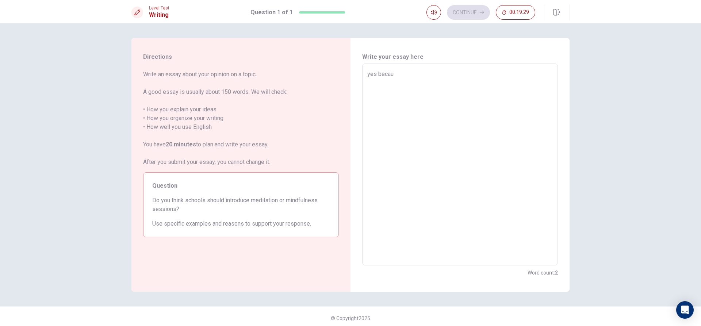
type textarea "x"
type textarea "yes becaus"
type textarea "x"
type textarea "yes becaus"
type textarea "x"
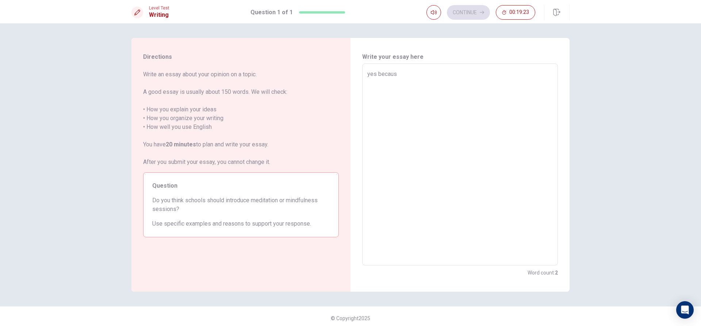
type textarea "yes becaus s"
type textarea "x"
type textarea "yes becaus sc"
type textarea "x"
type textarea "yes becaus sch"
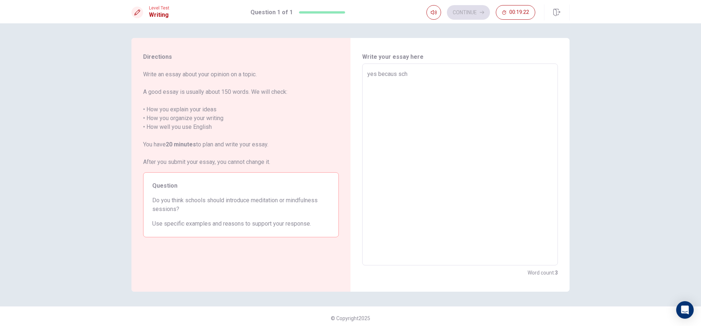
type textarea "x"
type textarea "yes becaus scho"
type textarea "x"
type textarea "yes becaus schoo"
type textarea "x"
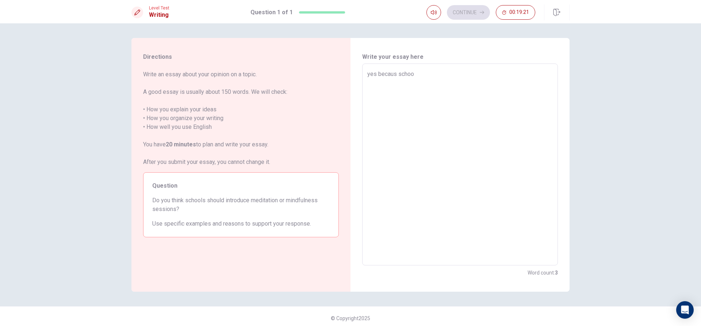
type textarea "yes becaus school"
type textarea "x"
type textarea "yes becaus school"
type textarea "x"
type textarea "yes becaus school s"
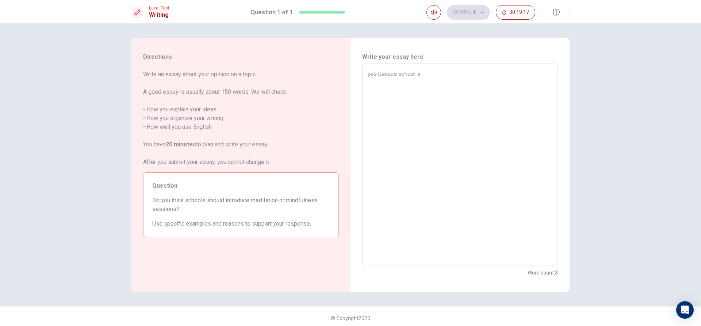
type textarea "x"
type textarea "yes becaus school sh"
type textarea "x"
type textarea "yes becaus school sho"
type textarea "x"
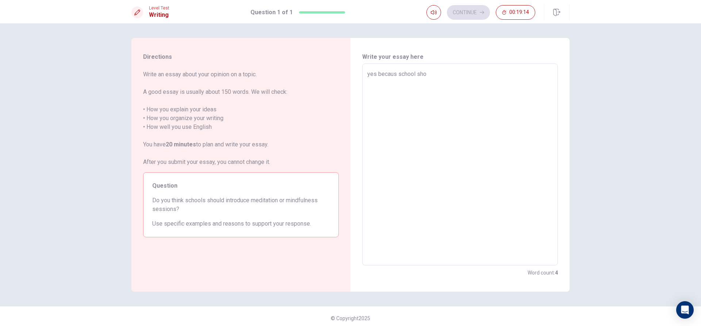
type textarea "yes becaus school shou"
type textarea "x"
type textarea "yes becaus school shoul"
type textarea "x"
type textarea "yes becaus school should"
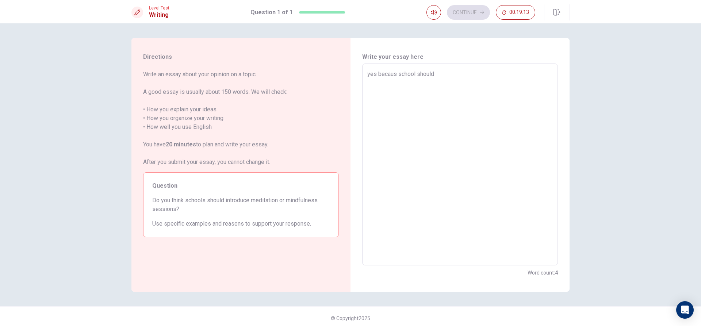
type textarea "x"
type textarea "yes becaus school should"
type textarea "x"
type textarea "yes becaus school should m"
type textarea "x"
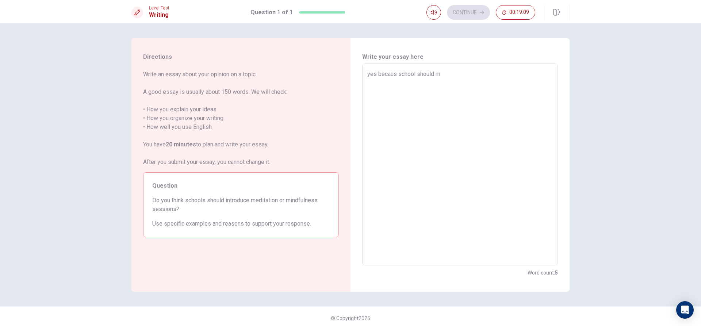
type textarea "yes becaus school should me"
type textarea "x"
type textarea "yes becaus school should med"
type textarea "x"
type textarea "yes becaus school should medi"
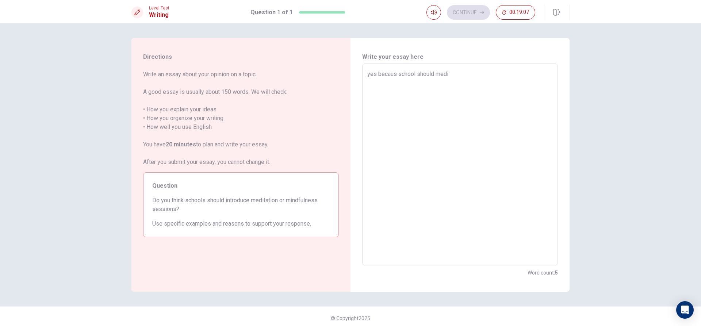
type textarea "x"
type textarea "yes becaus school should medit"
type textarea "x"
type textarea "yes becaus school should medita"
type textarea "x"
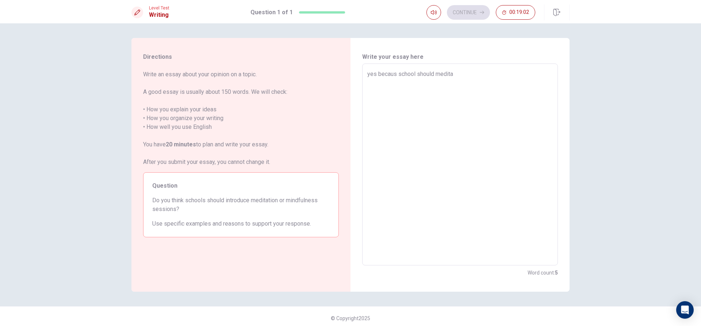
type textarea "yes becaus school should meditat"
type textarea "x"
type textarea "yes becaus school should meditati"
type textarea "x"
type textarea "yes becaus school should meditatio"
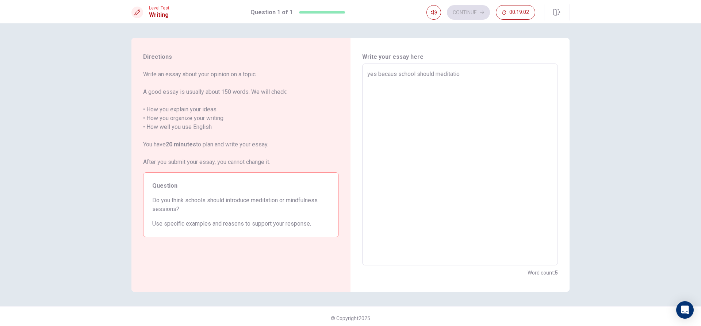
type textarea "x"
type textarea "yes becaus school should meditation"
type textarea "x"
type textarea "yes becaus school should meditation"
type textarea "x"
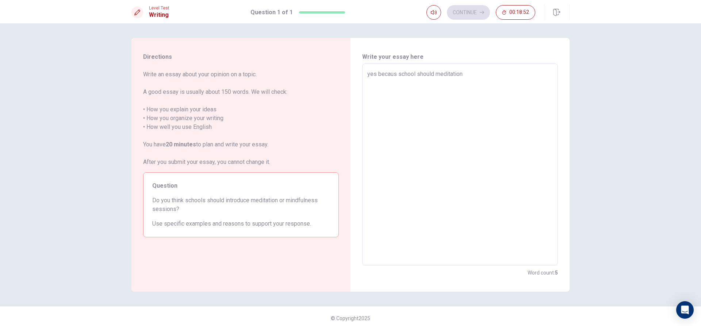
type textarea "yes becaus school should meditation t"
type textarea "x"
type textarea "yes becaus school should meditation to"
type textarea "x"
type textarea "yes becaus school should meditation to"
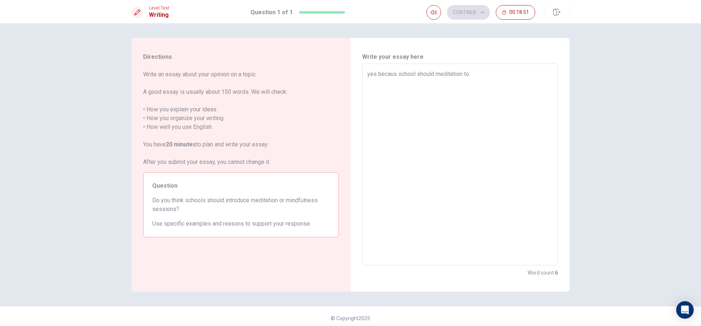
type textarea "x"
type textarea "yes becaus school should meditation to s"
type textarea "x"
type textarea "yes becaus school should meditation to sy"
type textarea "x"
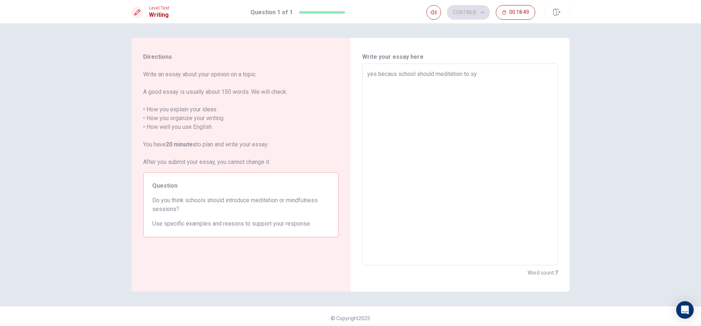
type textarea "yes becaus school should meditation to s"
type textarea "x"
type textarea "yes becaus school should meditation to st"
type textarea "x"
type textarea "yes becaus school should meditation to stu"
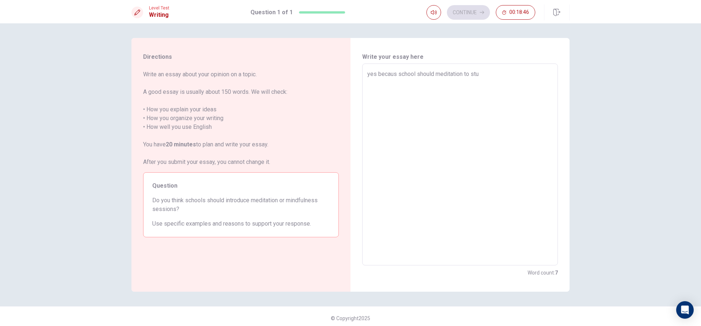
type textarea "x"
type textarea "yes becaus school should meditation to stud"
type textarea "x"
type textarea "yes becaus school should meditation to stude"
type textarea "x"
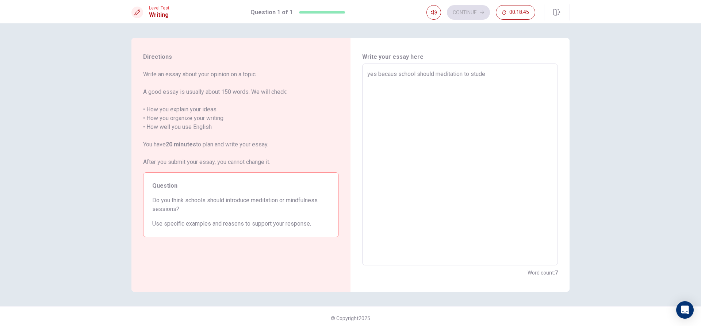
type textarea "yes becaus school should meditation to studen"
type textarea "x"
type textarea "yes becaus school should meditation to student"
type textarea "x"
type textarea "yes becaus school should meditation to student"
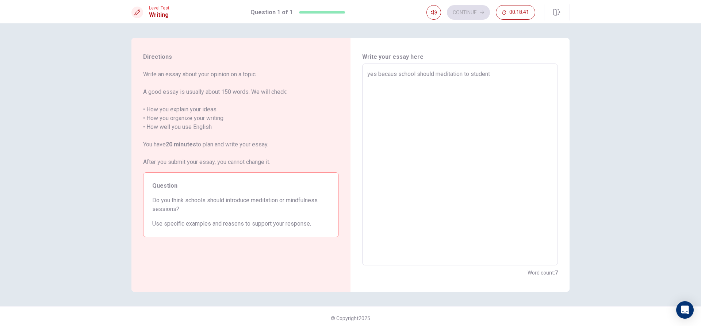
type textarea "x"
type textarea "yes becaus school should meditation to student t"
type textarea "x"
type textarea "yes becaus school should meditation to student th"
type textarea "x"
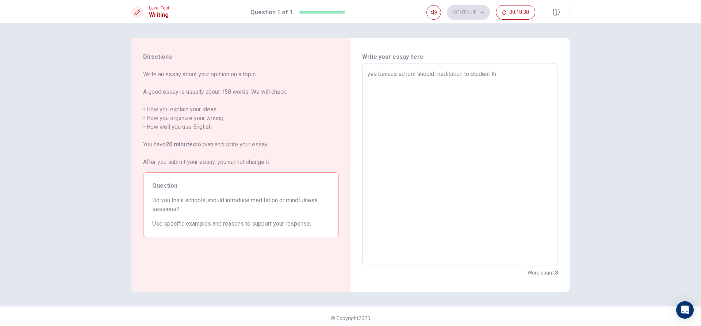
type textarea "yes becaus school should meditation to student the"
type textarea "x"
type textarea "yes becaus school should meditation to student they"
type textarea "x"
type textarea "yes becaus school should meditation to student they"
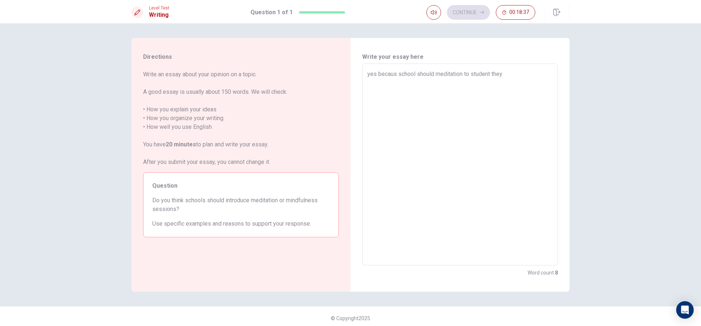
type textarea "x"
type textarea "yes becaus school should meditation to student they w"
type textarea "x"
type textarea "yes becaus school should meditation to student they wi"
type textarea "x"
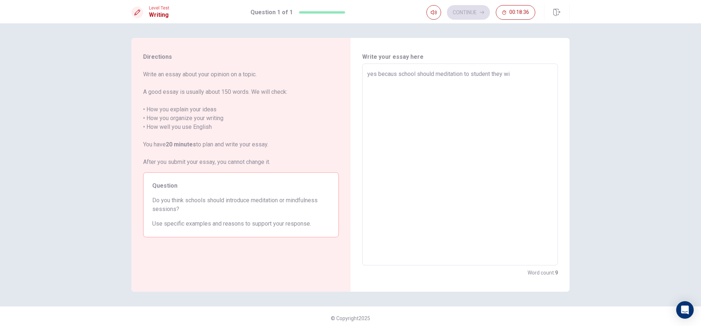
type textarea "yes becaus school should meditation to student they wil"
type textarea "x"
type textarea "yes becaus school should meditation to student they will"
type textarea "x"
type textarea "yes becaus school should meditation to student they will"
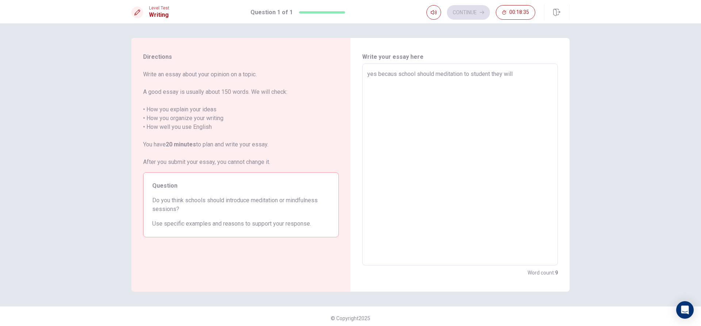
type textarea "x"
type textarea "yes becaus school should meditation to student they will h"
type textarea "x"
type textarea "yes becaus school should meditation to student they will ha"
type textarea "x"
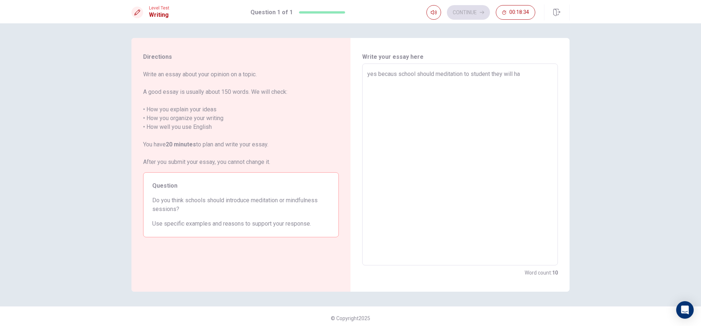
type textarea "yes becaus school should meditation to student they will hav"
type textarea "x"
type textarea "yes becaus school should meditation to student they will have"
type textarea "x"
type textarea "yes becaus school should meditation to student they will have"
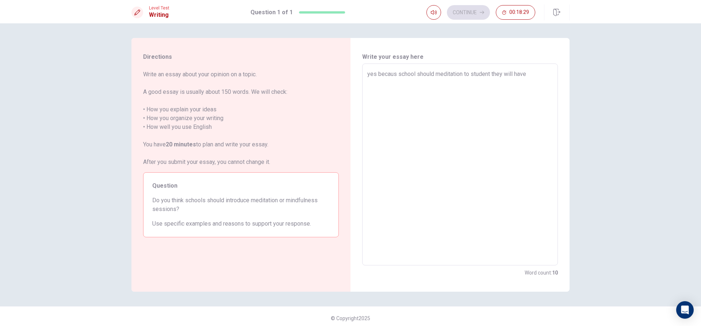
type textarea "x"
type textarea "yes becaus school should meditation to student they will have a"
type textarea "x"
type textarea "yes becaus school should meditation to student they will have a"
type textarea "x"
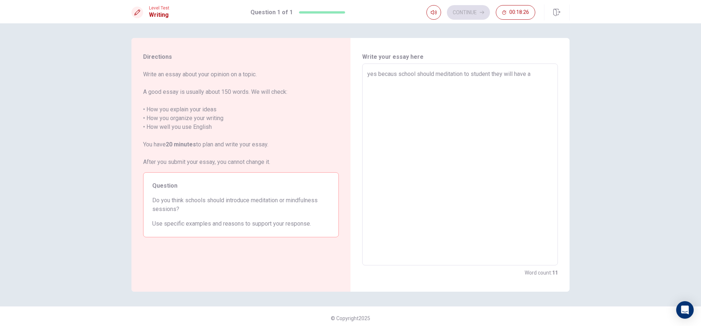
type textarea "yes becaus school should meditation to student they will have a s"
type textarea "x"
type textarea "yes becaus school should meditation to student they will have a so"
type textarea "x"
type textarea "yes becaus school should meditation to student they will have a som"
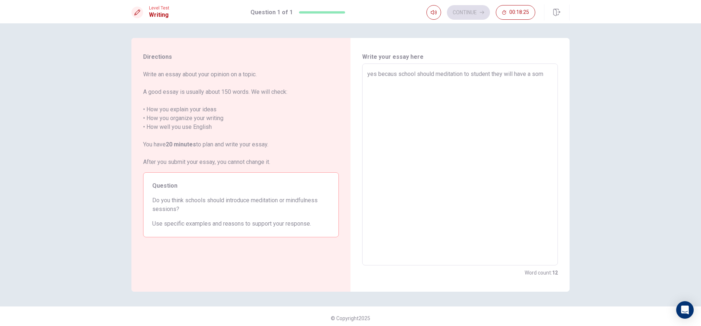
type textarea "x"
type textarea "yes becaus school should meditation to student they will have a some"
type textarea "x"
type textarea "yes becaus school should meditation to student they will have a some"
type textarea "x"
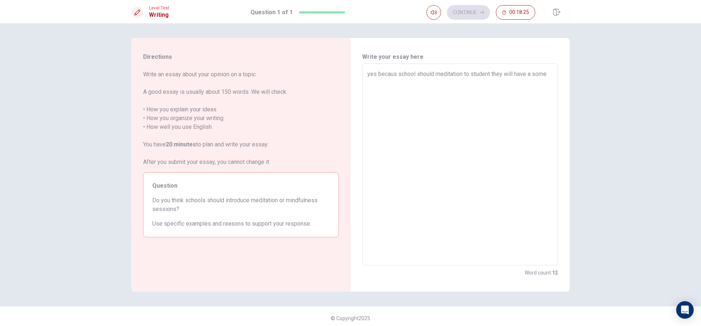
type textarea "yes becaus school should meditation to student they will have a some i"
type textarea "x"
type textarea "yes becaus school should meditation to student they will have a some i"
type textarea "x"
type textarea "yes becaus school should meditation to student they will have a some i"
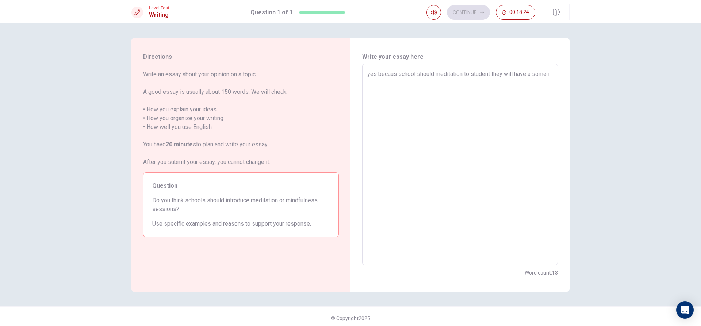
type textarea "x"
type textarea "yes becaus school should meditation to student they will have a some id"
type textarea "x"
type textarea "yes becaus school should meditation to student they will have a some ide"
type textarea "x"
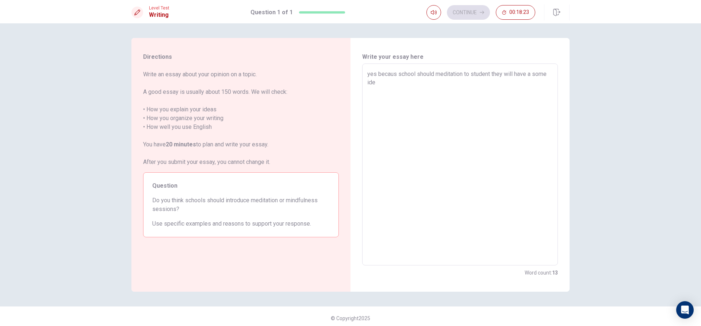
type textarea "yes becaus school should meditation to student they will have a some idea"
type textarea "x"
type textarea "yes becaus school should meditation to student they will have a some idea"
type textarea "x"
type textarea "yes becaus school should meditation to student they will have a some idea t"
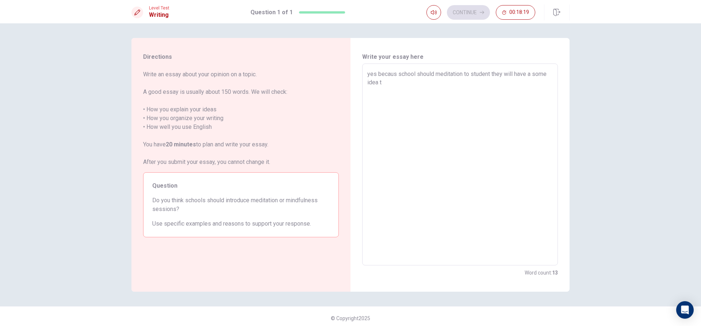
type textarea "x"
type textarea "yes becaus school should meditation to student they will have a some idea to"
type textarea "x"
type textarea "yes becaus school should meditation to student they will have a some idea to"
type textarea "x"
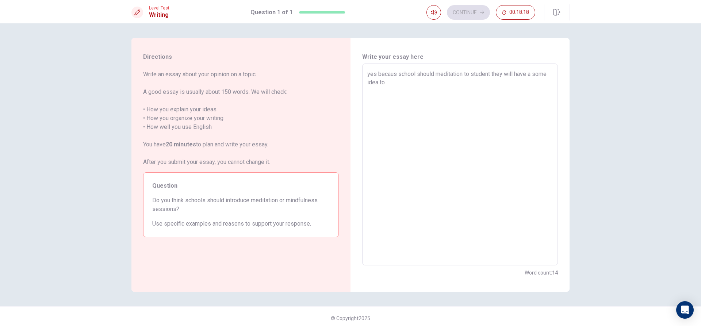
type textarea "yes becaus school should meditation to student they will have a some idea to m"
type textarea "x"
type textarea "yes becaus school should meditation to student they will have a some idea to mk"
type textarea "x"
type textarea "yes becaus school should meditation to student they will have a some idea to m"
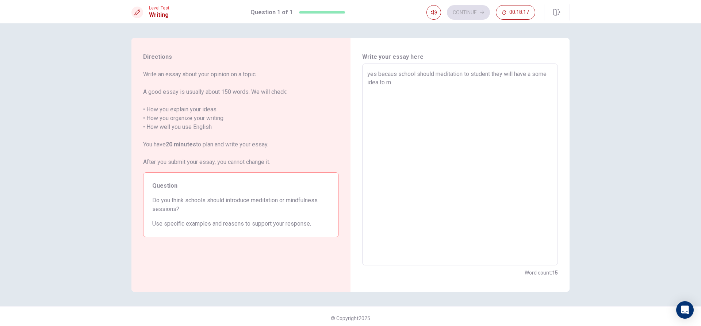
type textarea "x"
type textarea "yes becaus school should meditation to student they will have a some idea to ma"
type textarea "x"
type textarea "yes becaus school should meditation to student they will have a some idea to mak"
type textarea "x"
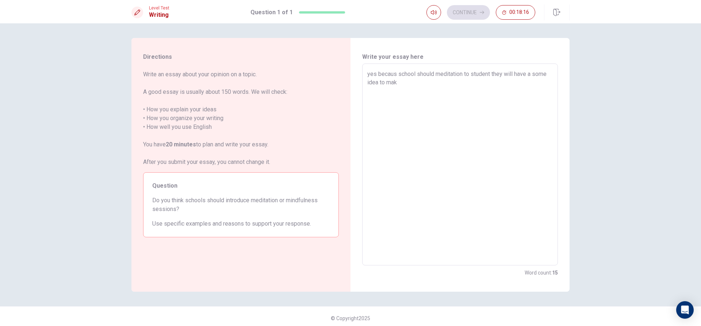
type textarea "yes becaus school should meditation to student they will have a some idea to ma…"
type textarea "x"
type textarea "yes becaus school should meditation to student they will have a some idea to ma…"
type textarea "x"
type textarea "yes becaus school should meditation to student they will have a some idea to ma…"
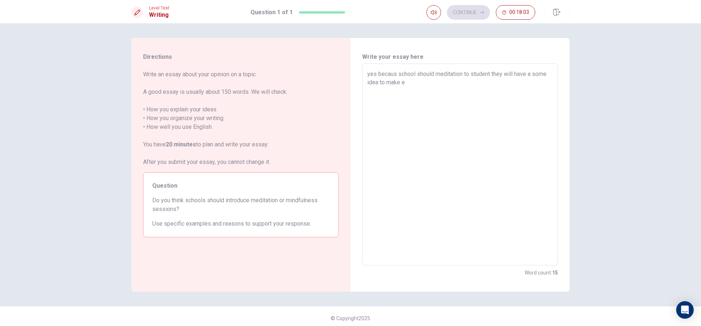
type textarea "x"
type textarea "yes becaus school should meditation to student they will have a some idea to ma…"
type textarea "x"
type textarea "yes becaus school should meditation to student they will have a some idea to ma…"
type textarea "x"
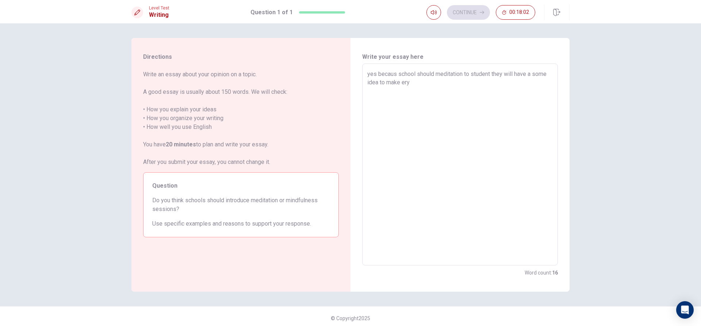
type textarea "yes becaus school should meditation to student they will have a some idea to ma…"
type textarea "x"
type textarea "yes becaus school should meditation to student they will have a some idea to ma…"
type textarea "x"
type textarea "yes becaus school should meditation to student they will have a some idea to ma…"
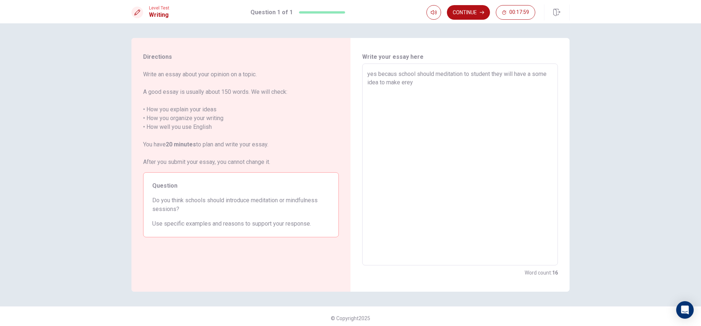
type textarea "x"
type textarea "yes becaus school should meditation to student they will have a some idea to ma…"
type textarea "x"
type textarea "yes becaus school should meditation to student they will have a some idea to ma…"
type textarea "x"
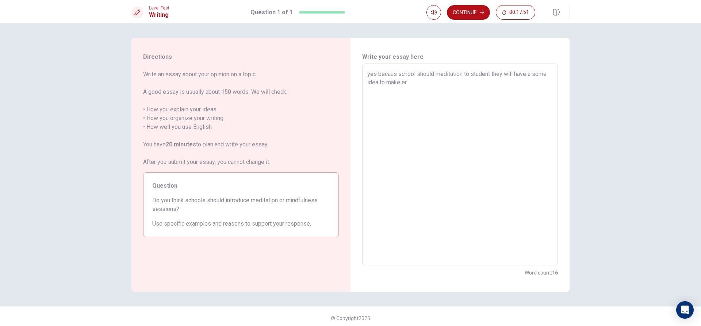
type textarea "yes becaus school should meditation to student they will have a some idea to ma…"
type textarea "x"
type textarea "yes becaus school should meditation to student they will have a some idea to ma…"
type textarea "x"
click at [460, 101] on textarea "yes becaus school should meditation to student they will have a some idea to ma…" at bounding box center [459, 165] width 185 height 190
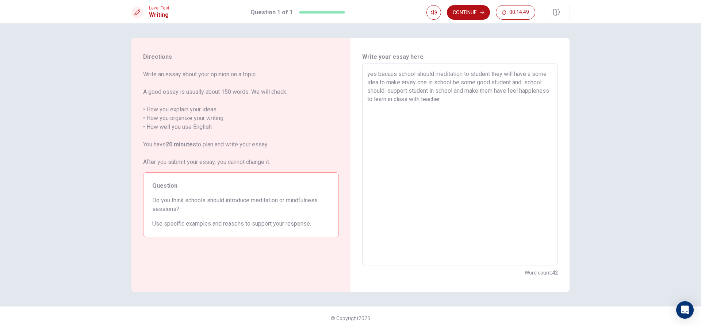
click at [495, 100] on textarea "yes becaus school should meditation to student they will have a some idea to ma…" at bounding box center [459, 165] width 185 height 190
click at [465, 29] on div "Directions Write an essay about your opinion on a topic. A good essay is usuall…" at bounding box center [350, 174] width 701 height 303
click at [467, 11] on button "Continue" at bounding box center [468, 12] width 43 height 15
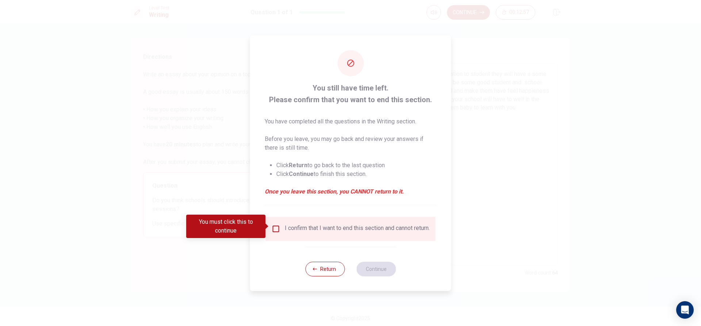
drag, startPoint x: 279, startPoint y: 219, endPoint x: 274, endPoint y: 223, distance: 6.8
click at [279, 218] on div "I confirm that I want to end this section and cannot return." at bounding box center [351, 229] width 170 height 24
click at [272, 229] on body "This site uses cookies, as explained in our Privacy Policy . If you agree to th…" at bounding box center [350, 163] width 701 height 326
click at [272, 229] on input "You must click this to continue" at bounding box center [276, 229] width 9 height 9
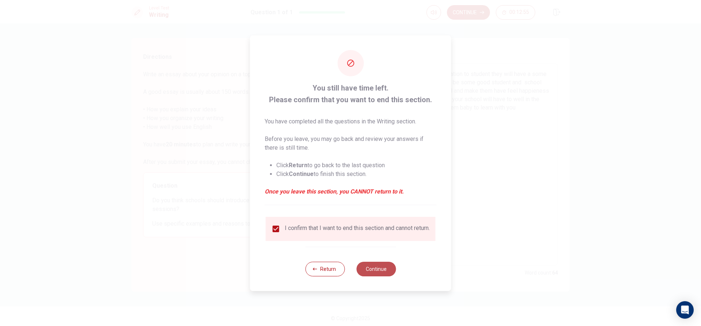
click at [376, 273] on button "Continue" at bounding box center [375, 269] width 39 height 15
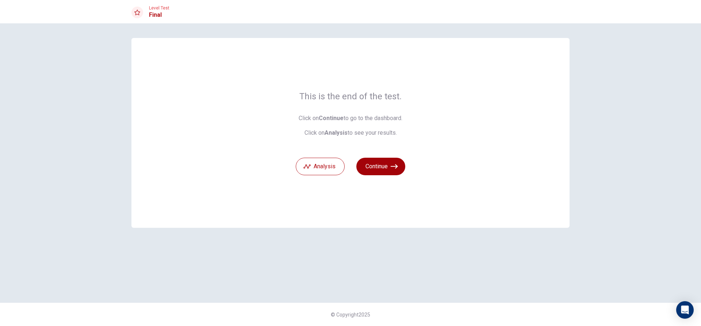
click at [385, 161] on button "Continue" at bounding box center [380, 167] width 49 height 18
